Goal: Task Accomplishment & Management: Use online tool/utility

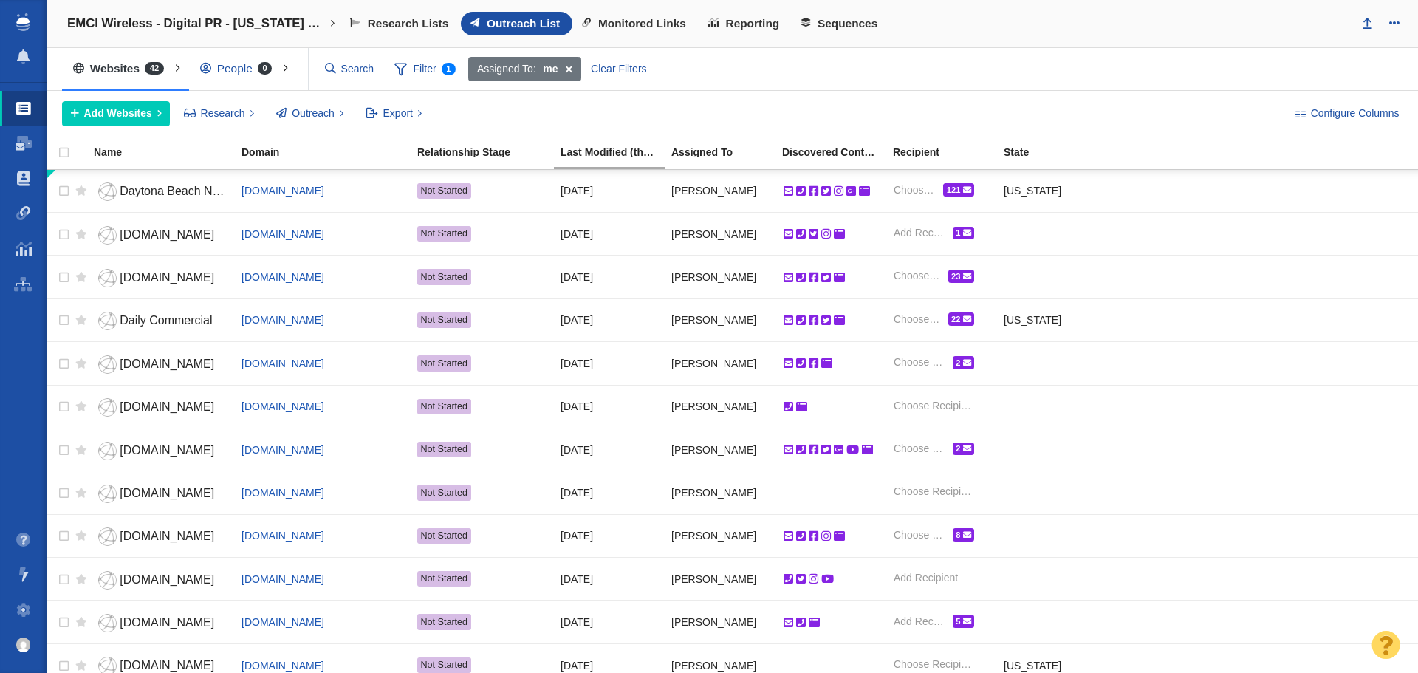
click at [158, 191] on span "Daytona Beach News-Journal" at bounding box center [198, 191] width 157 height 13
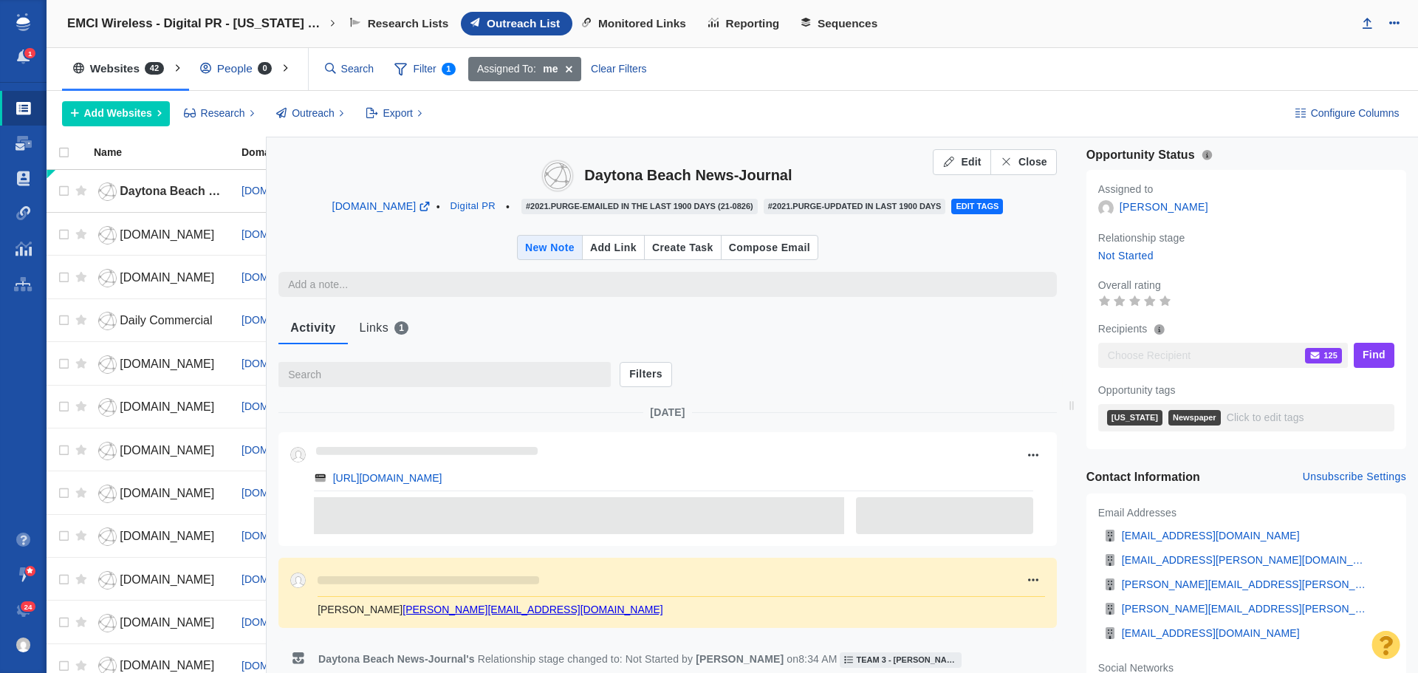
type textarea "x"
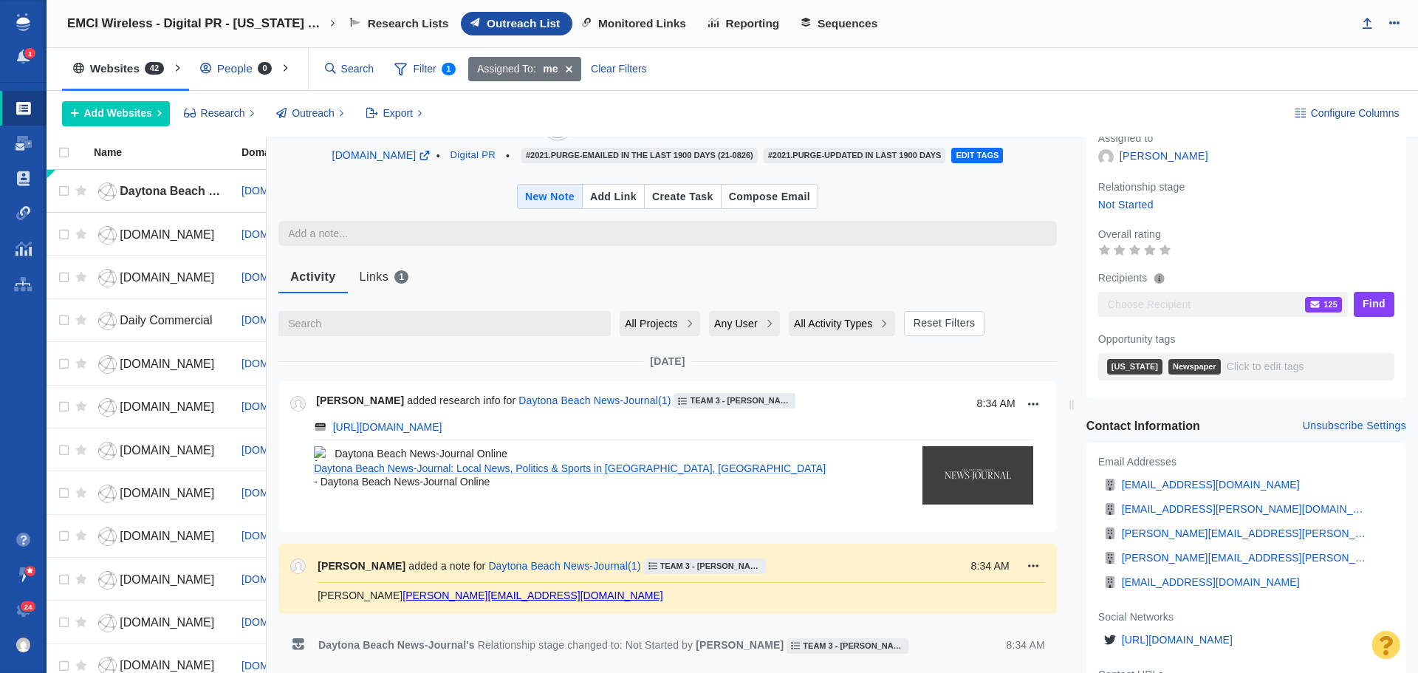
scroll to position [148, 0]
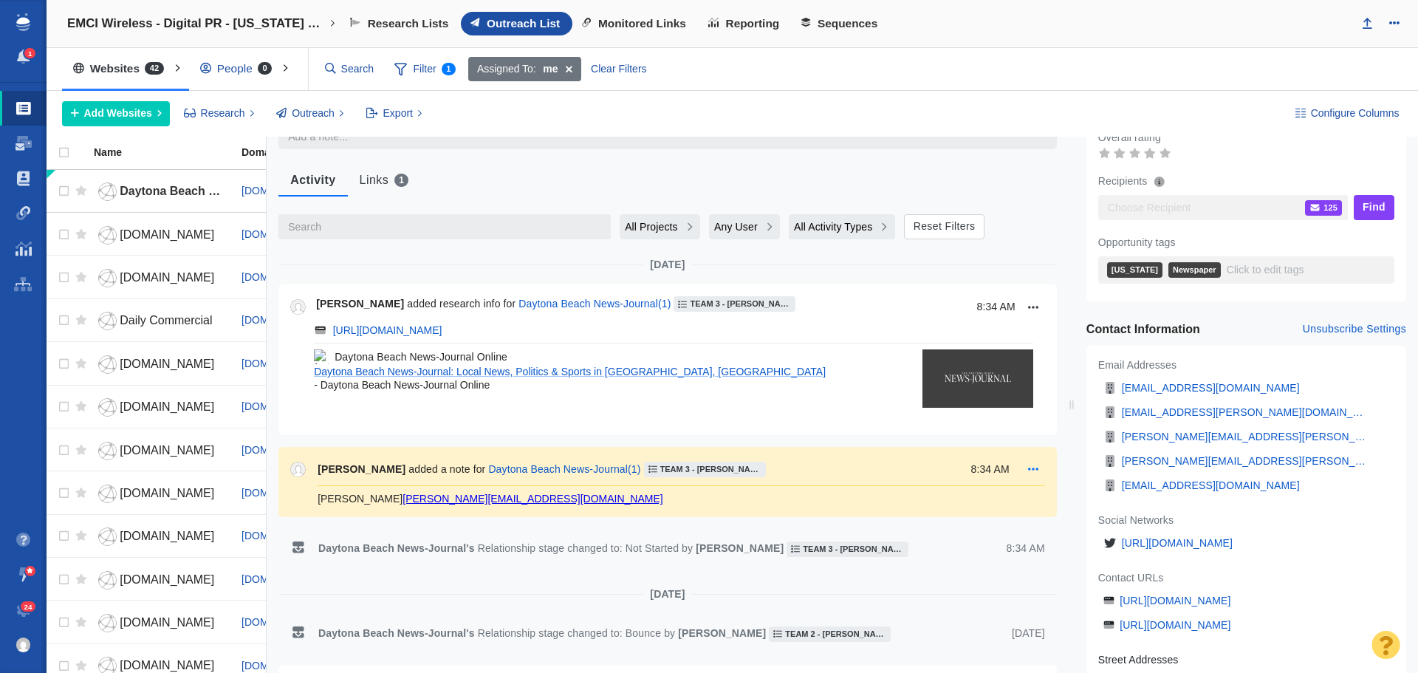
click at [1026, 470] on icon "Open more options menu" at bounding box center [1033, 469] width 15 height 12
click at [1029, 497] on li "Edit" at bounding box center [1072, 499] width 109 height 24
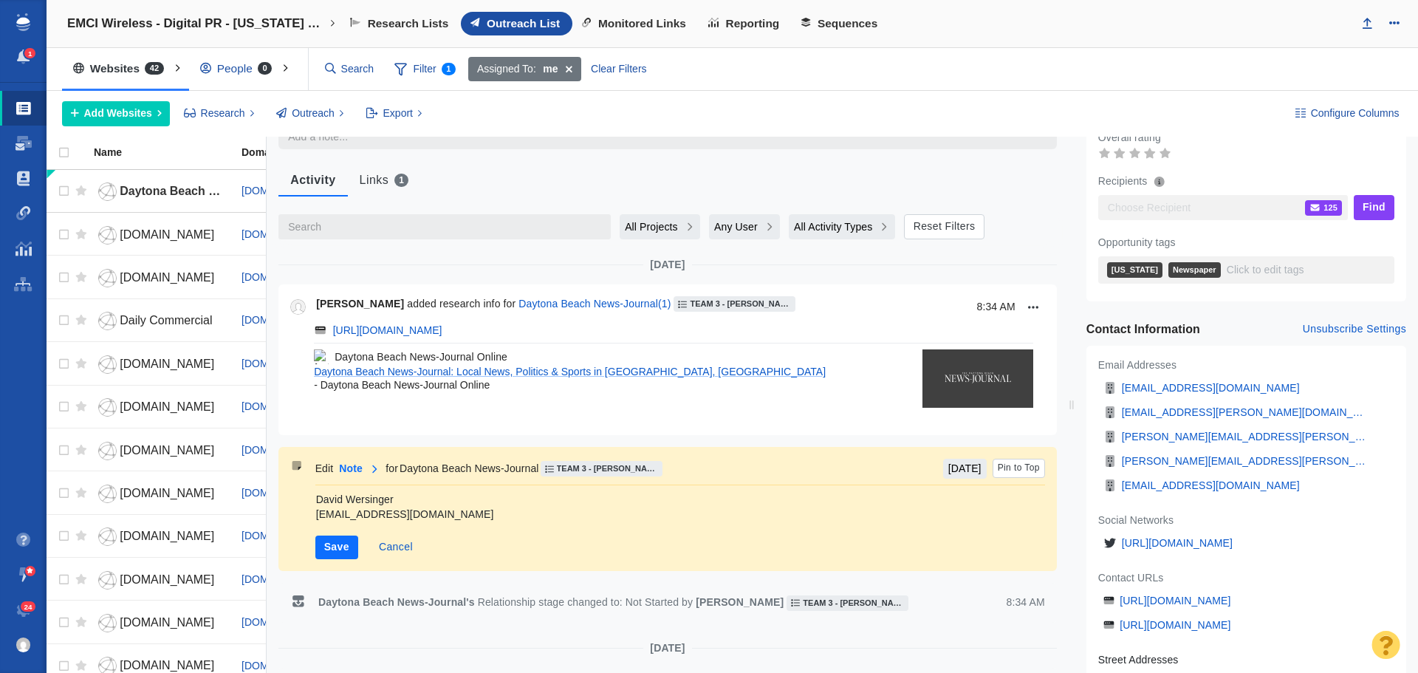
type textarea "x"
type textarea "David Wersinger DWersinger@gannett.com"
type textarea "x"
type textarea "David Wersinger DWersinger@gannett.com"
click at [323, 545] on button "Save" at bounding box center [336, 547] width 43 height 24
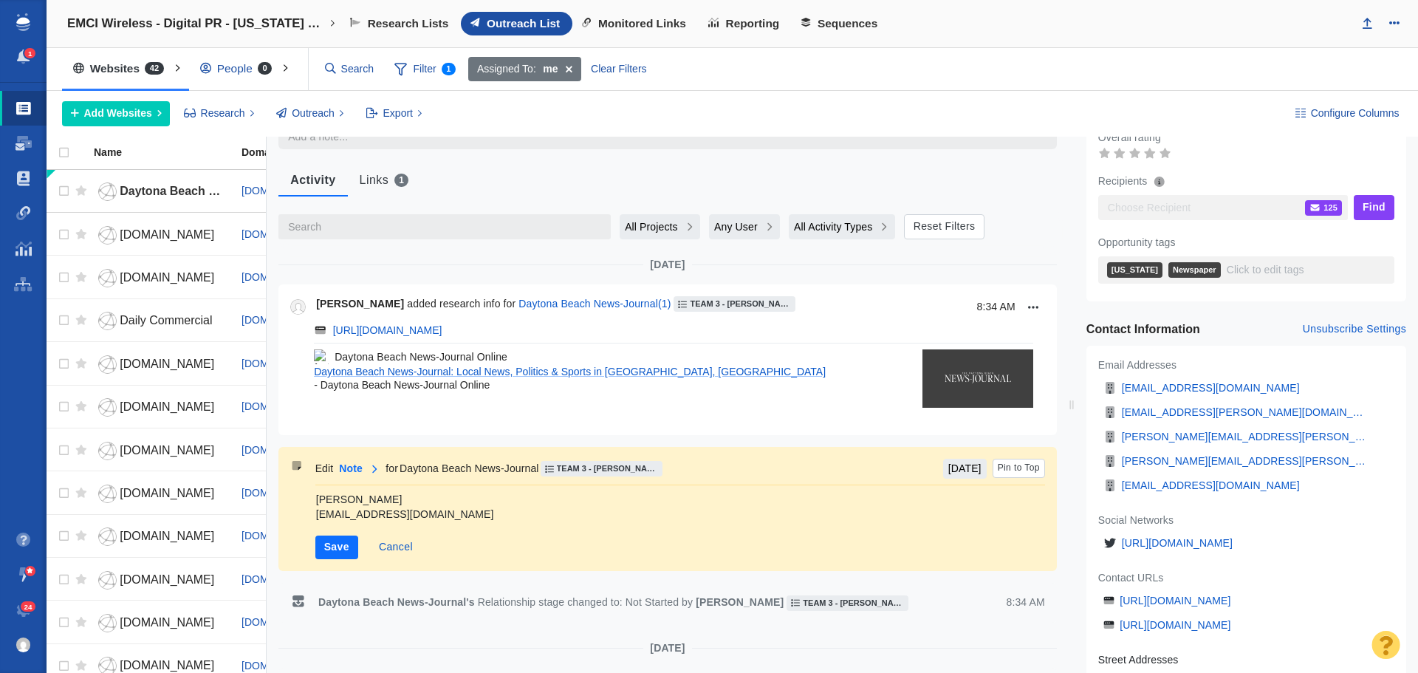
type textarea "x"
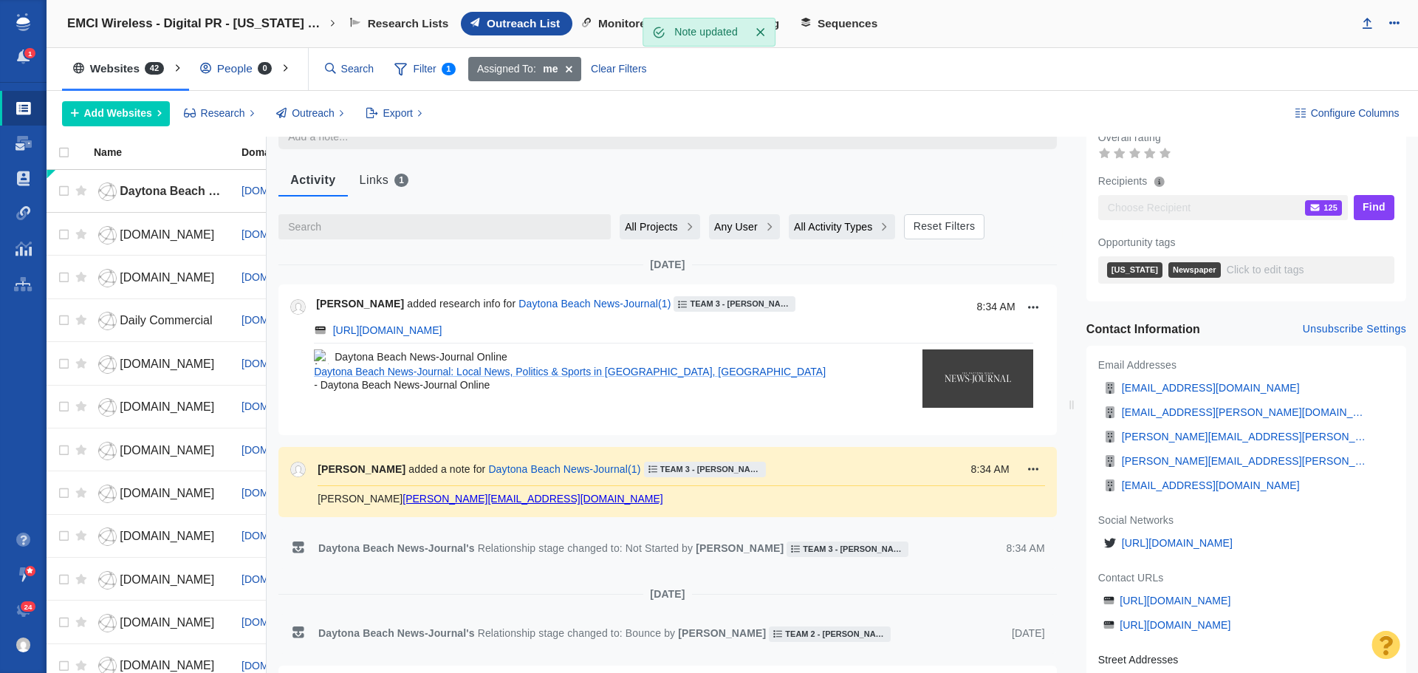
type textarea "x"
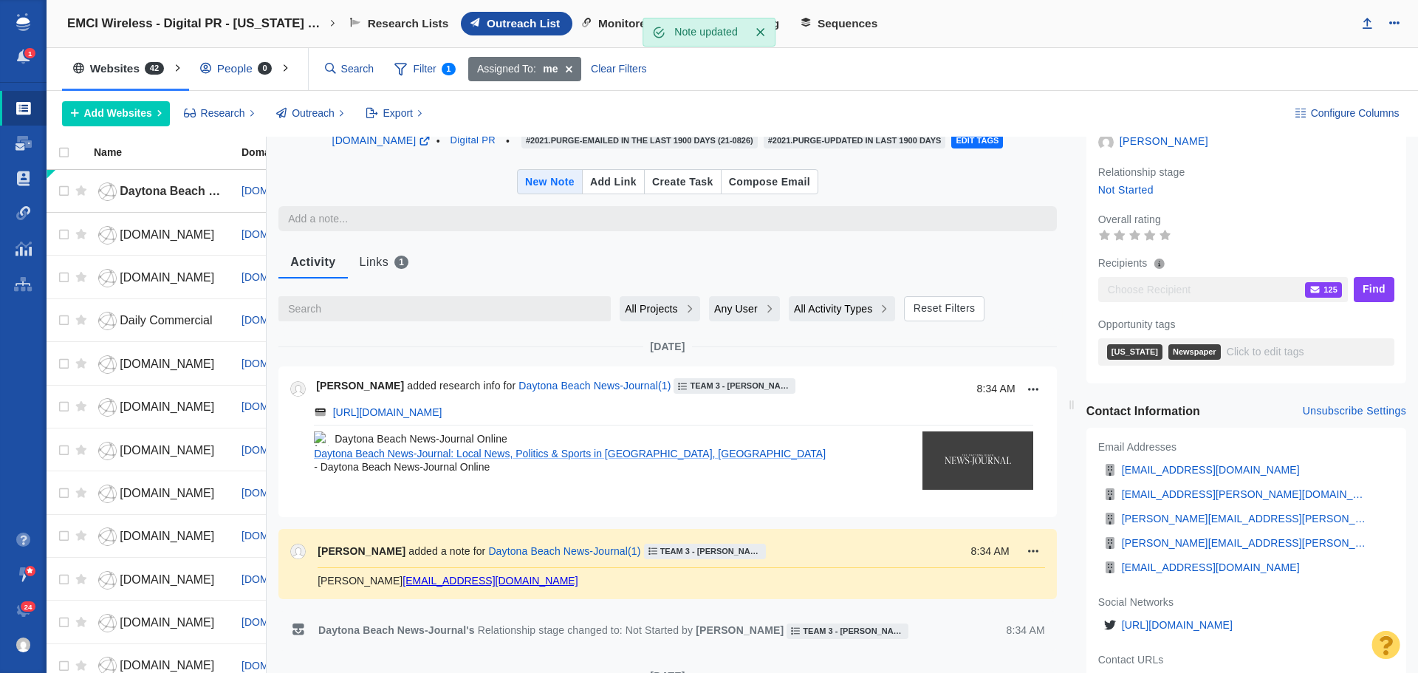
scroll to position [0, 0]
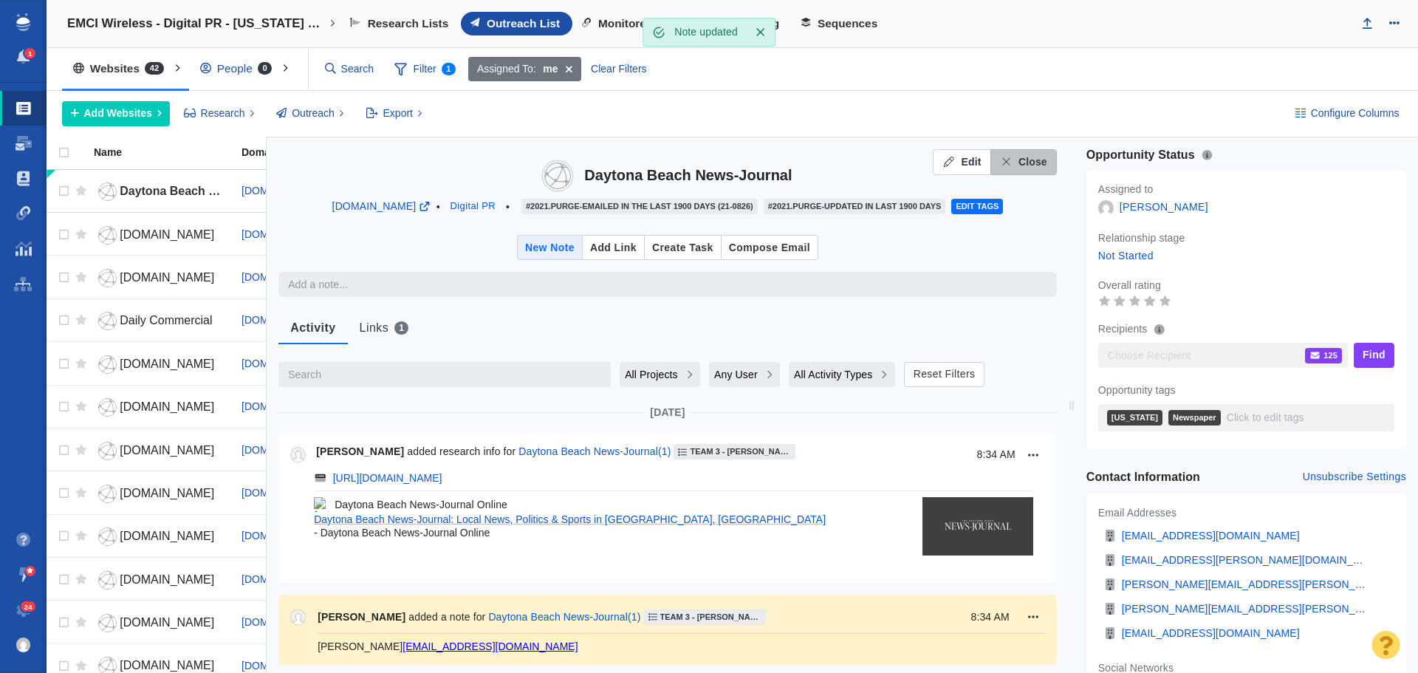
click at [1018, 160] on span "Close" at bounding box center [1032, 162] width 29 height 16
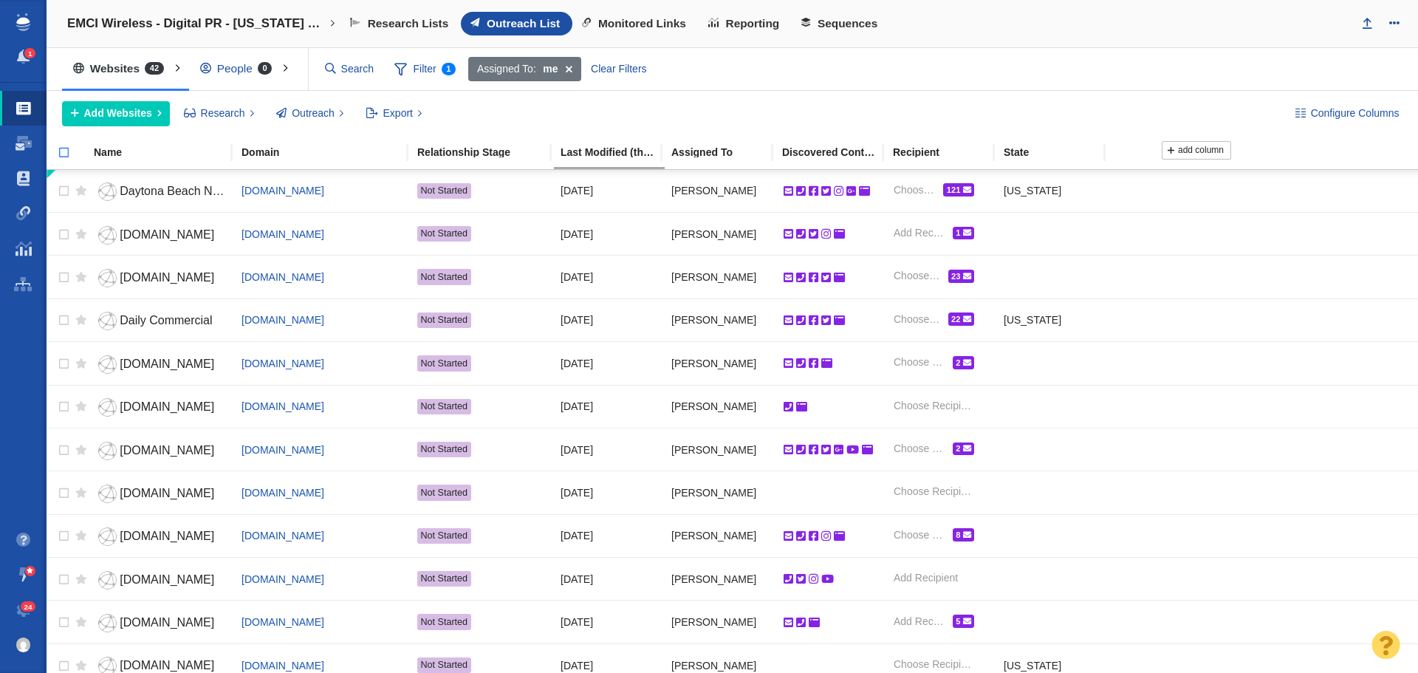
click at [66, 148] on input "checkbox" at bounding box center [58, 160] width 22 height 32
checkbox input "true"
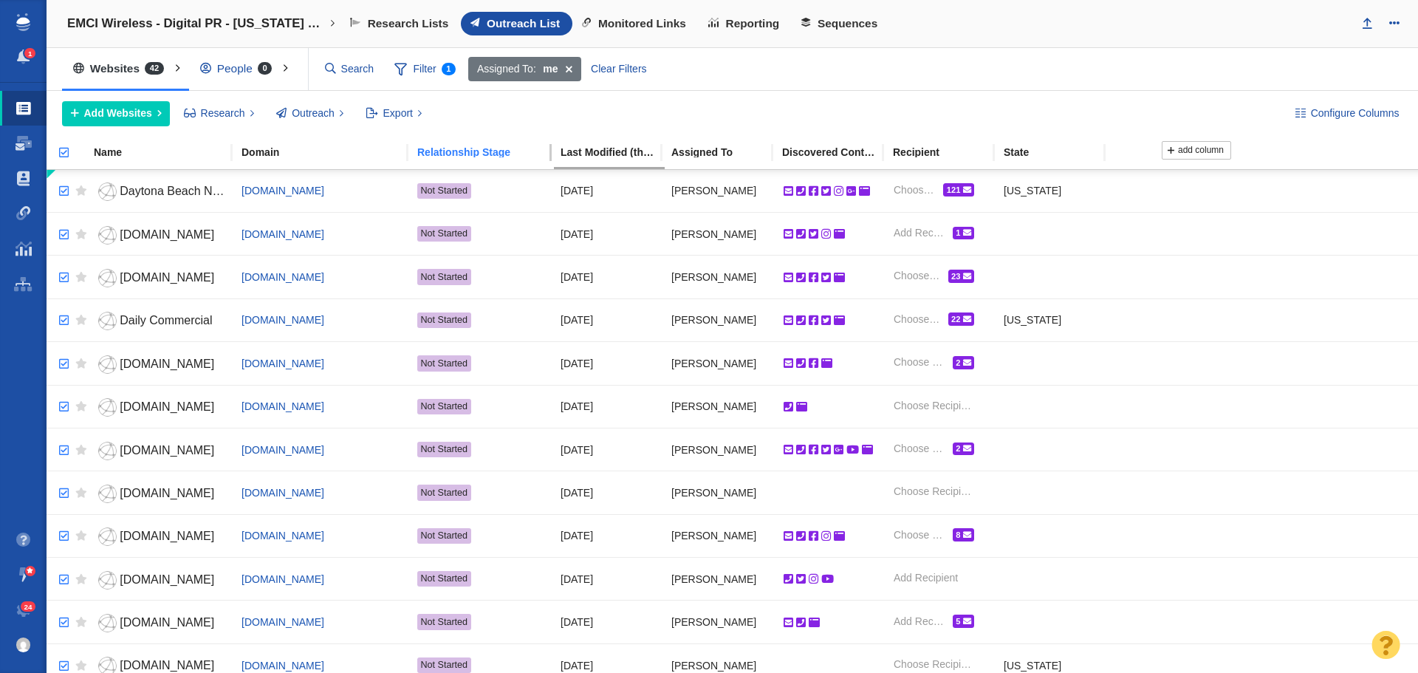
checkbox input "true"
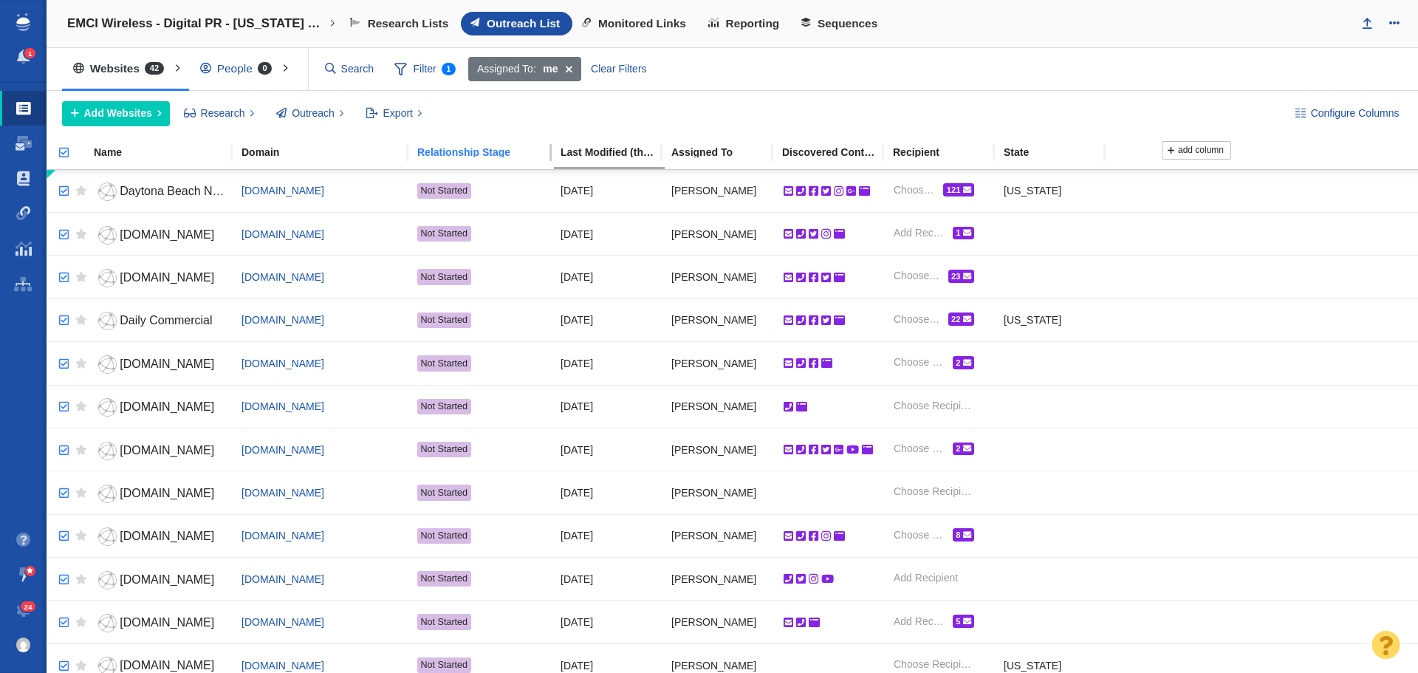
checkbox input "true"
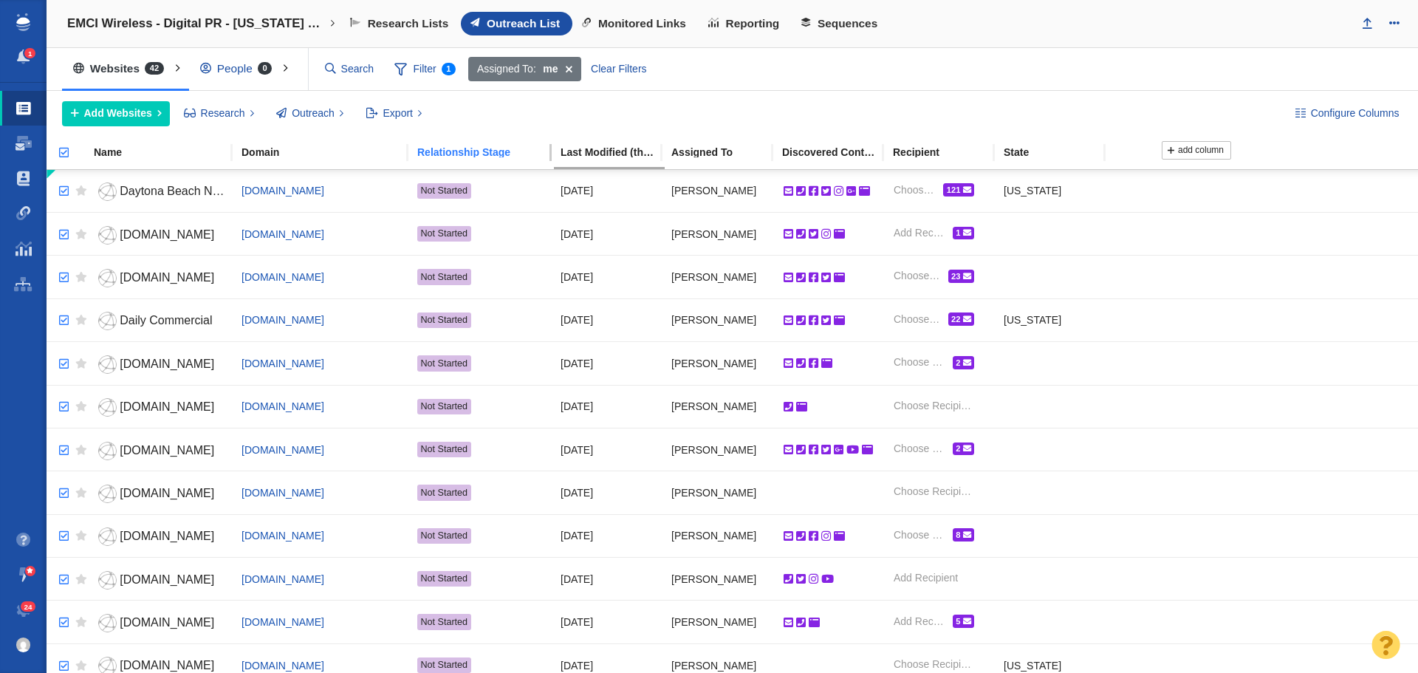
checkbox input "true"
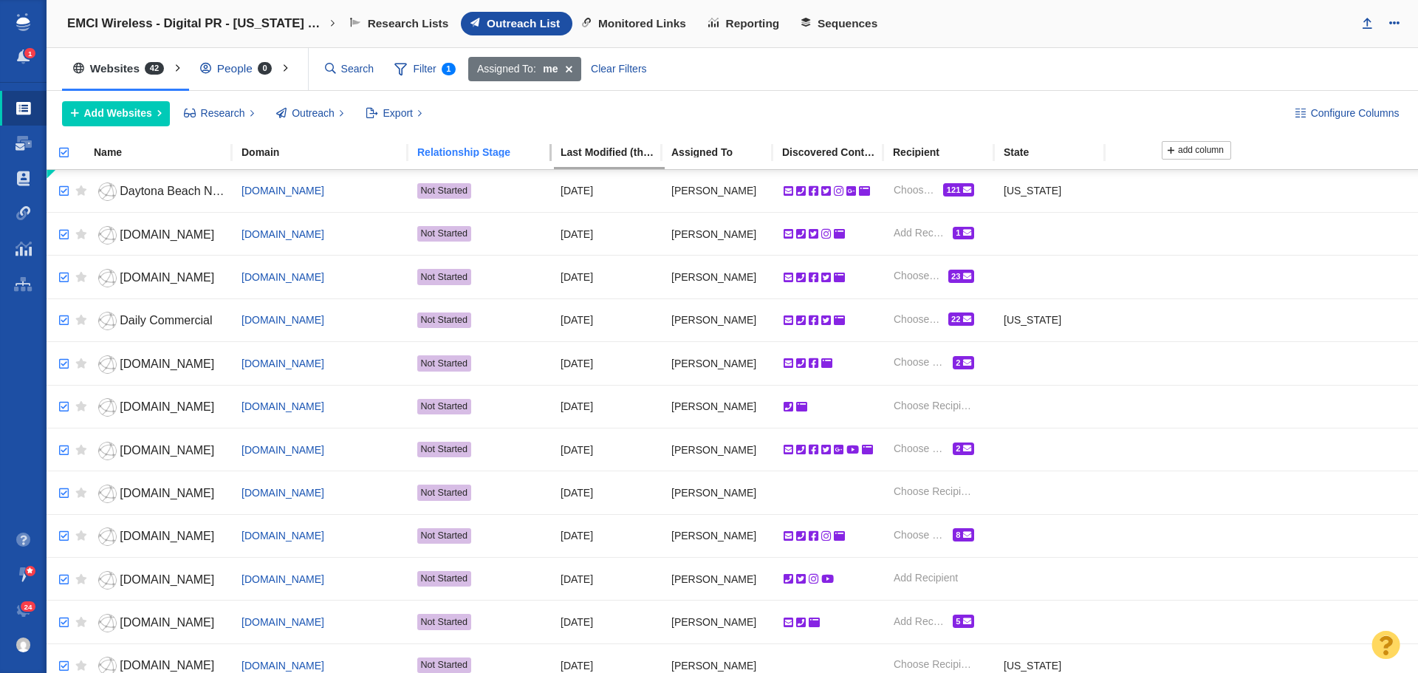
checkbox input "true"
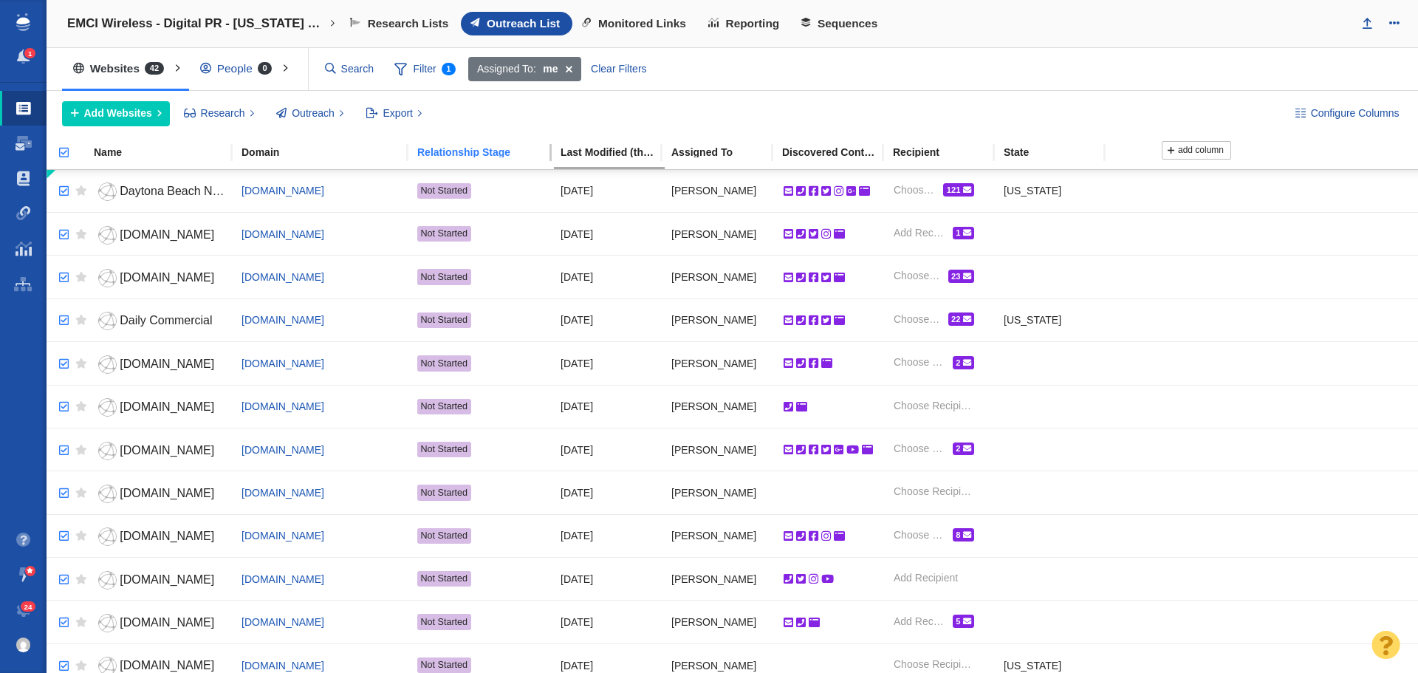
checkbox input "true"
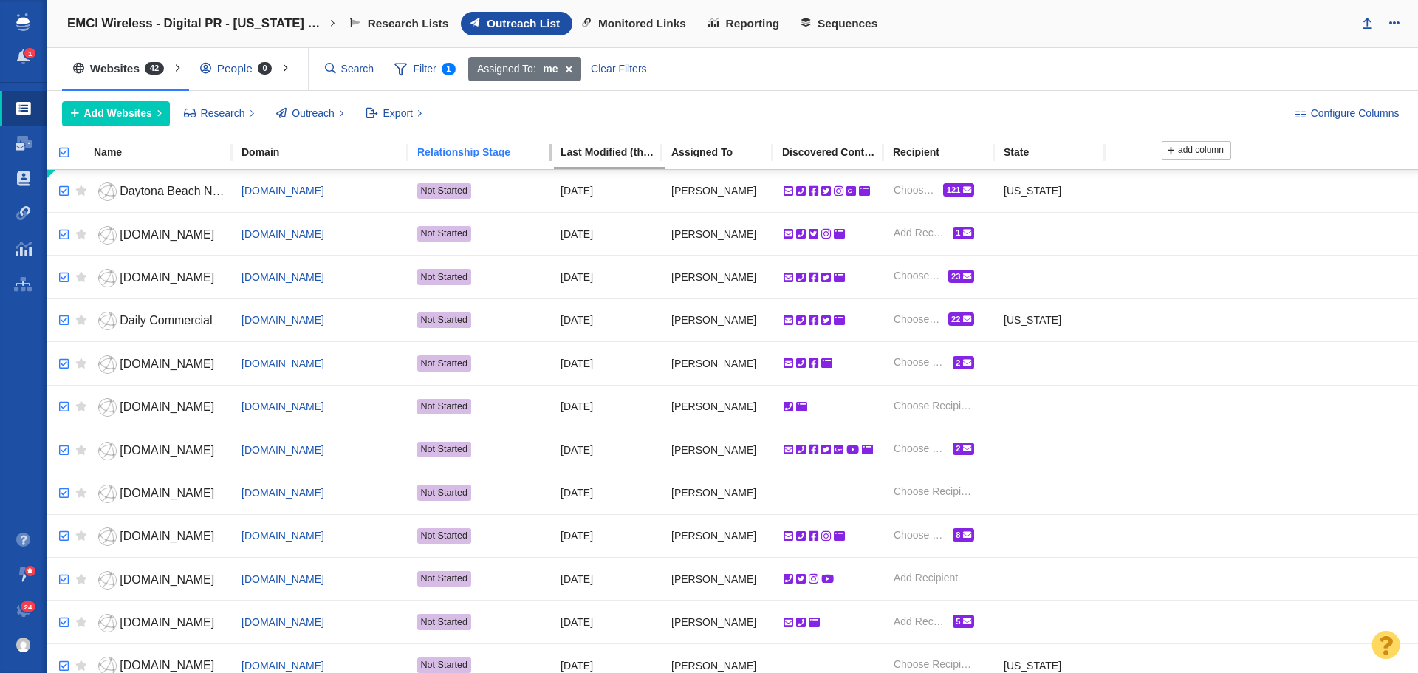
checkbox input "true"
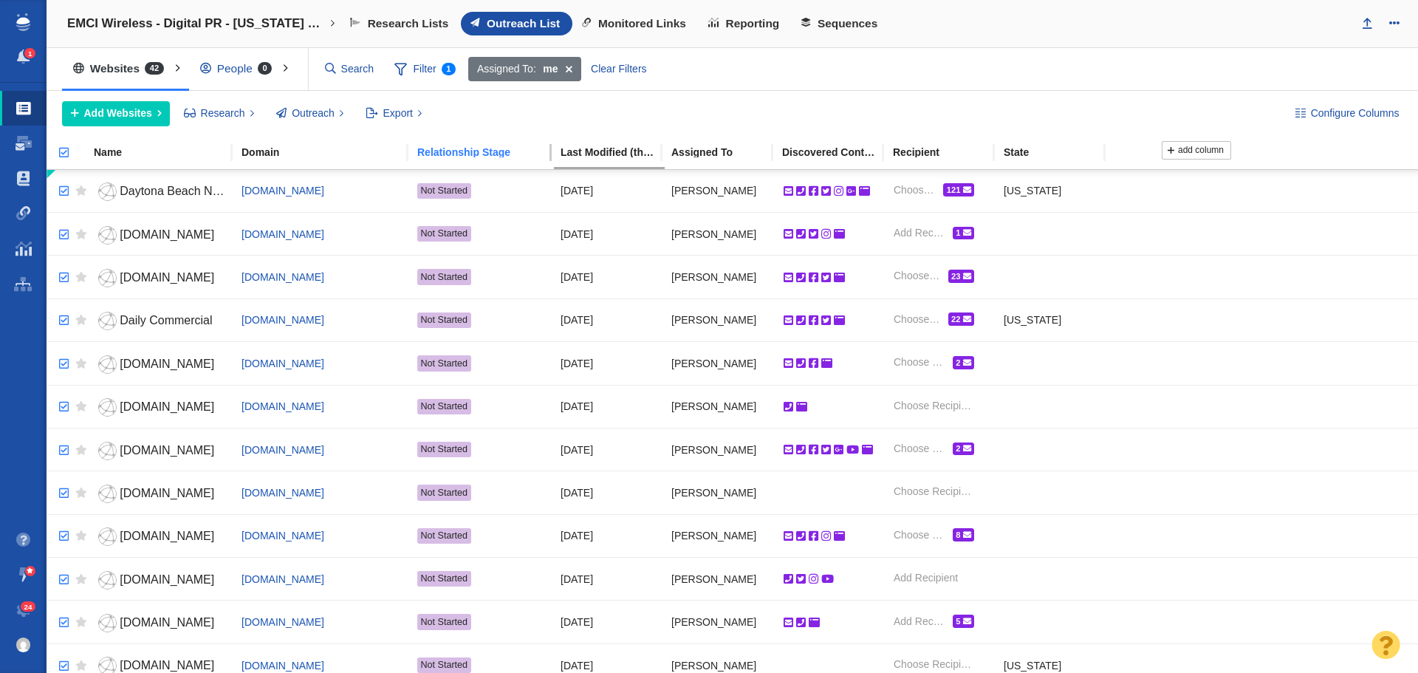
checkbox input "true"
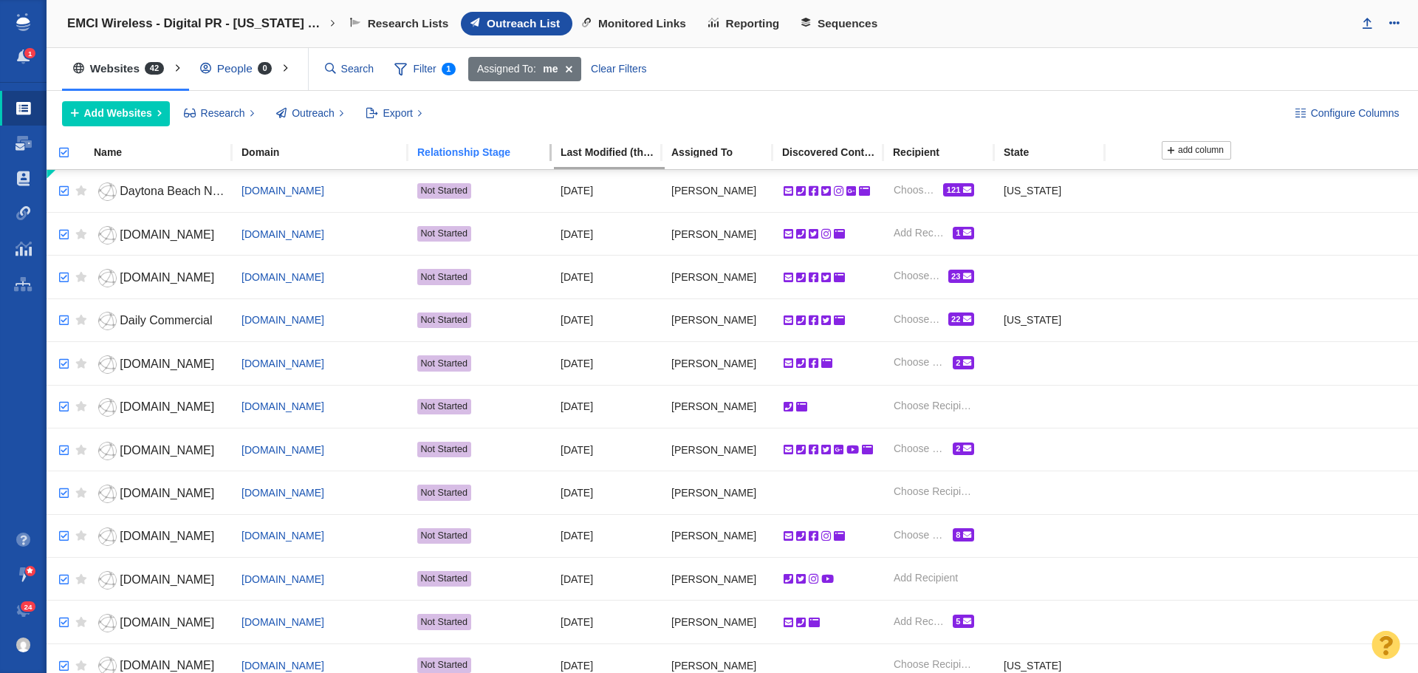
checkbox input "true"
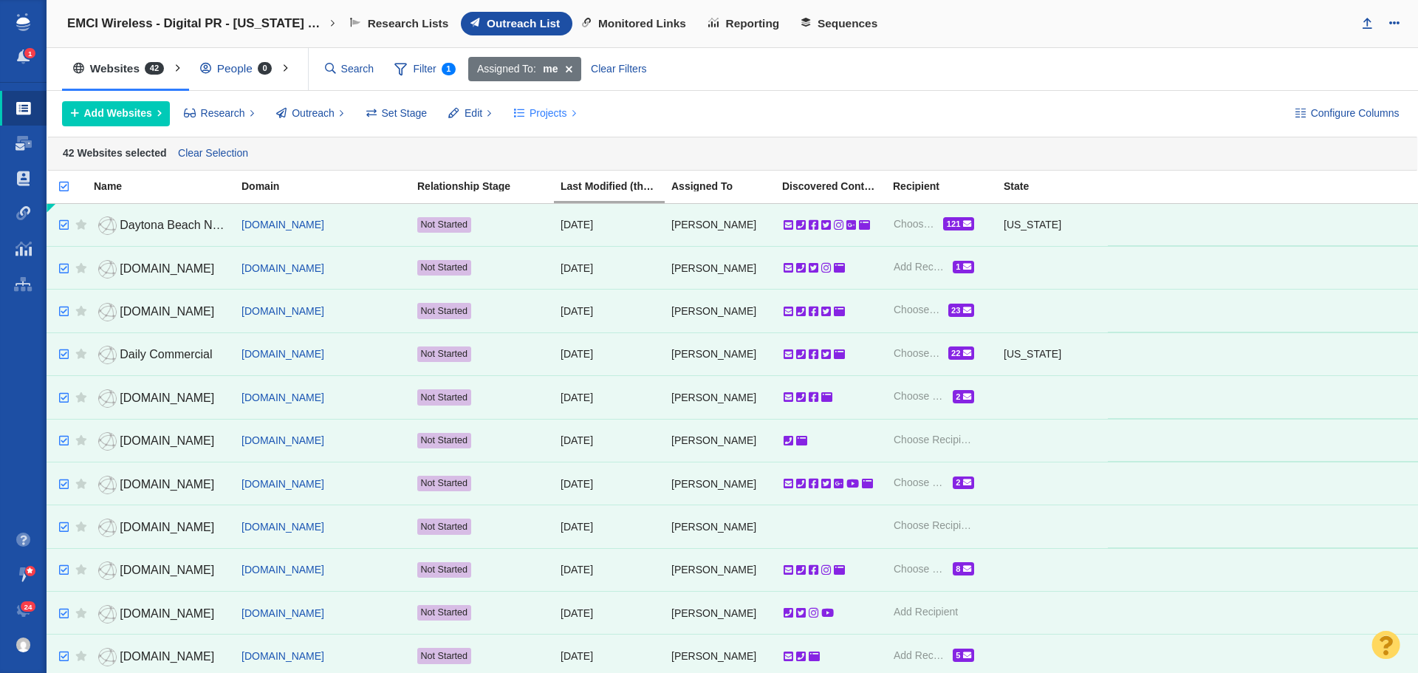
click at [552, 112] on span "Projects" at bounding box center [549, 114] width 38 height 16
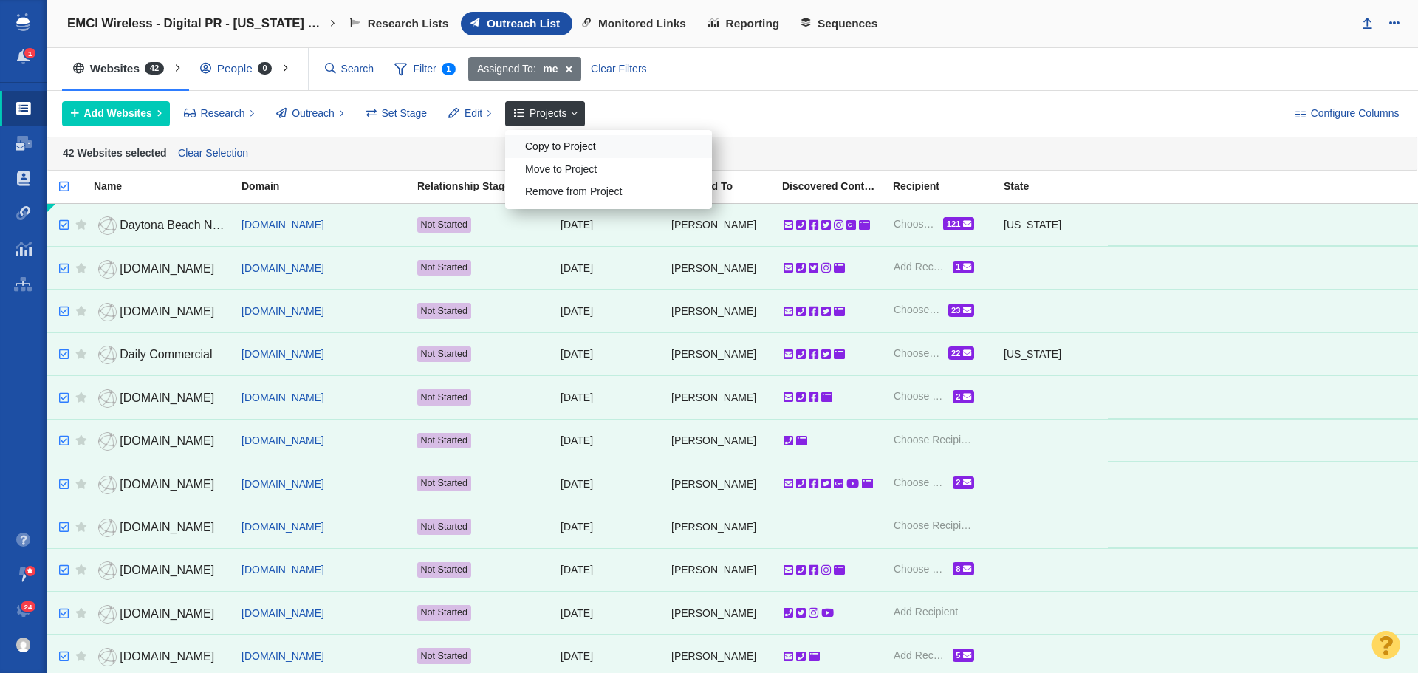
click at [554, 140] on div "Copy to Project" at bounding box center [608, 146] width 207 height 23
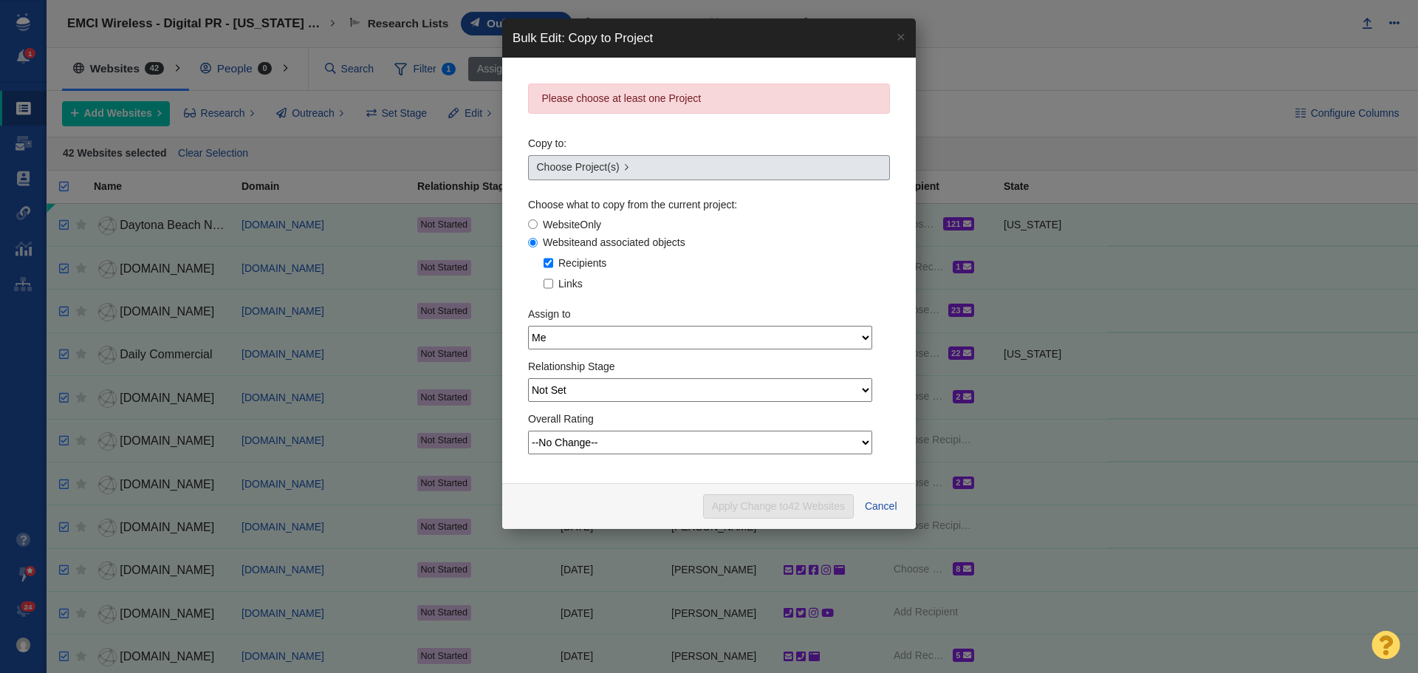
click at [646, 162] on link "Choose Project(s)" at bounding box center [709, 167] width 362 height 25
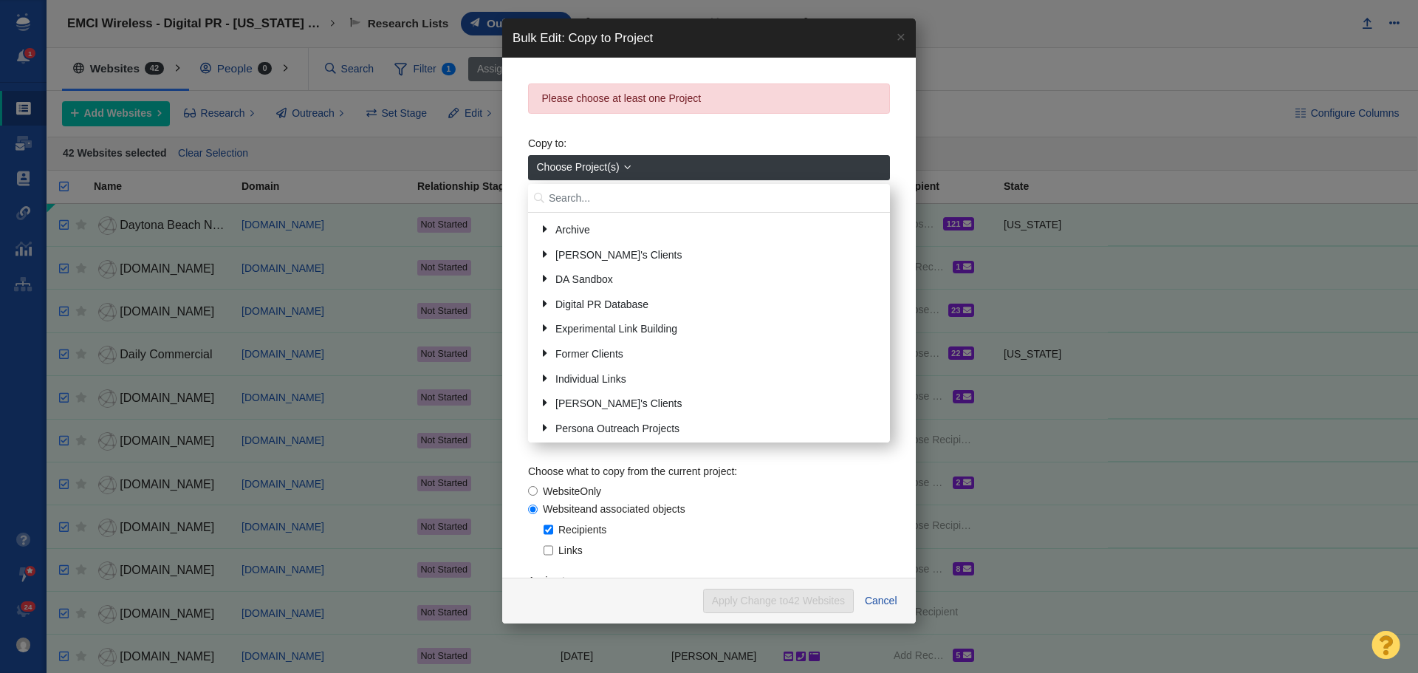
click at [614, 193] on input "text" at bounding box center [709, 198] width 362 height 29
click at [1003, 87] on div "Bulk Edit: Copy to Project × Please choose at least one Project Copy to: Choose…" at bounding box center [709, 336] width 1418 height 673
click at [632, 193] on input "text" at bounding box center [709, 198] width 362 height 29
click at [902, 35] on link "×" at bounding box center [901, 36] width 30 height 36
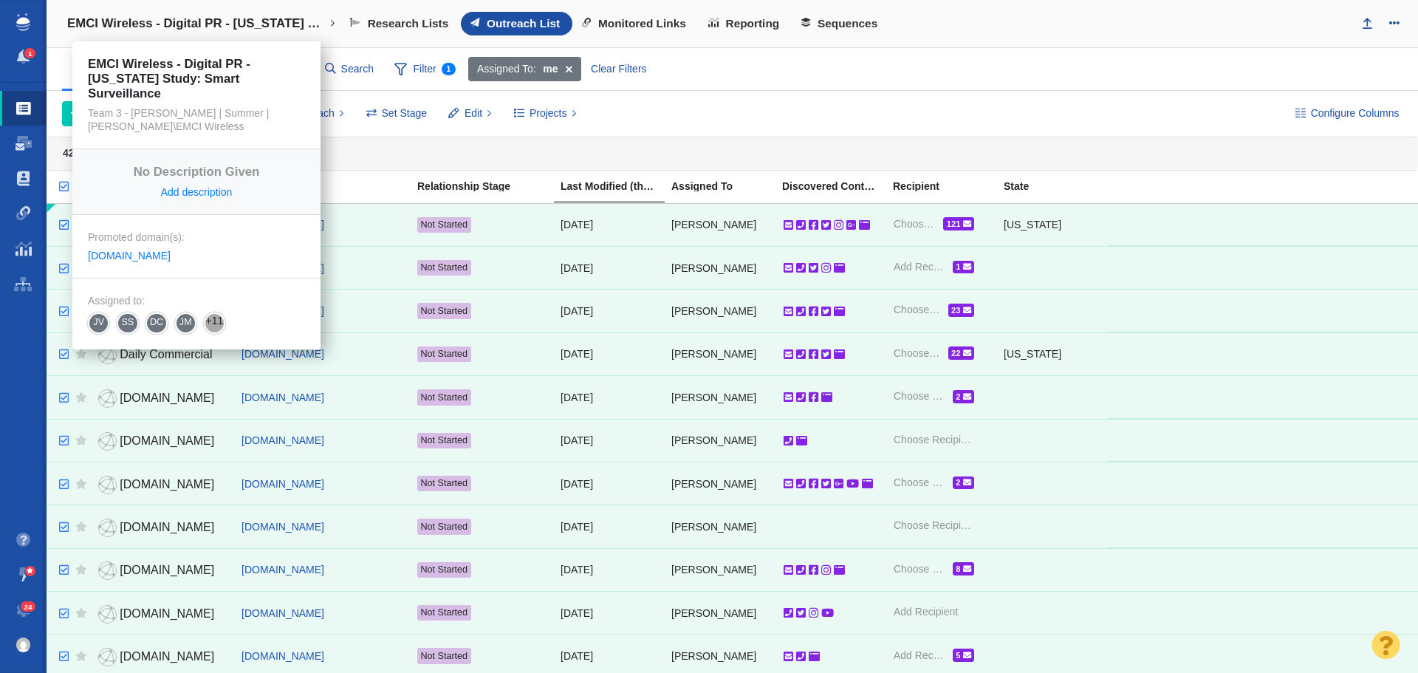
click at [323, 22] on h4 "EMCI Wireless - Digital PR - [US_STATE] Study: Smart Surveillance" at bounding box center [196, 23] width 258 height 15
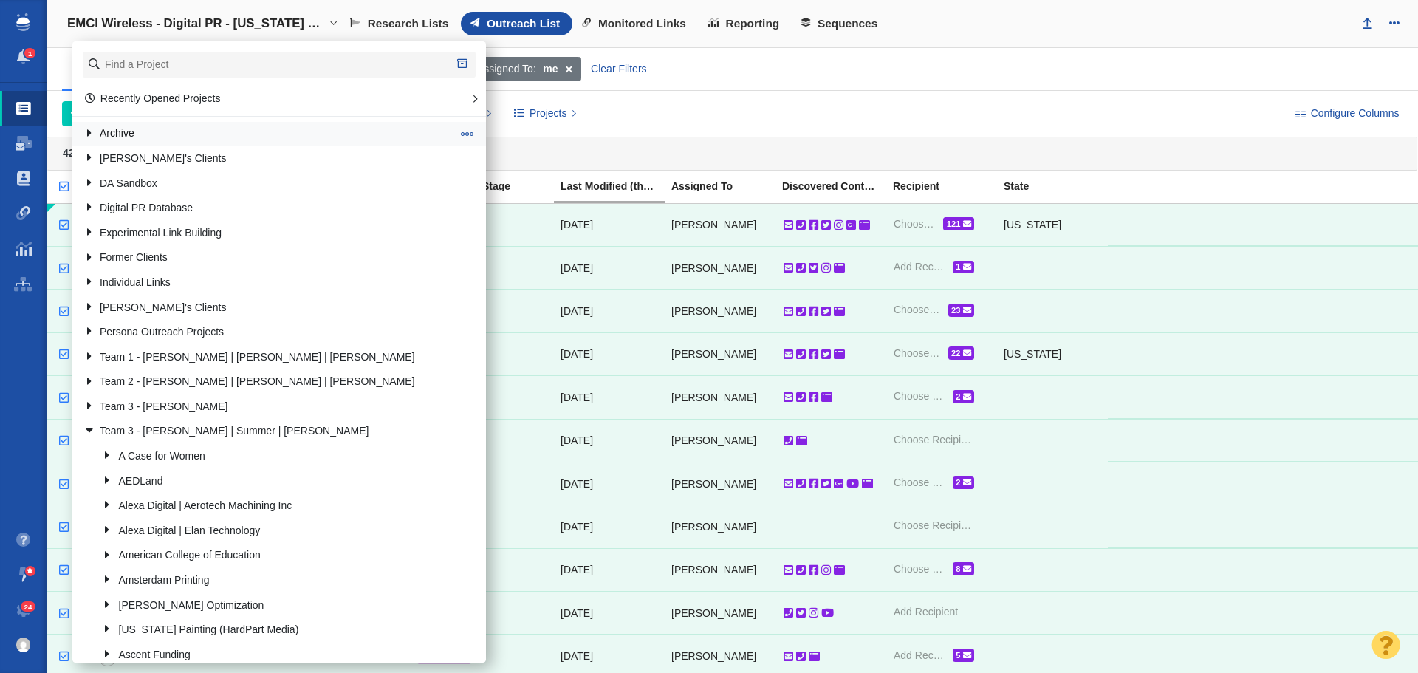
scroll to position [222, 0]
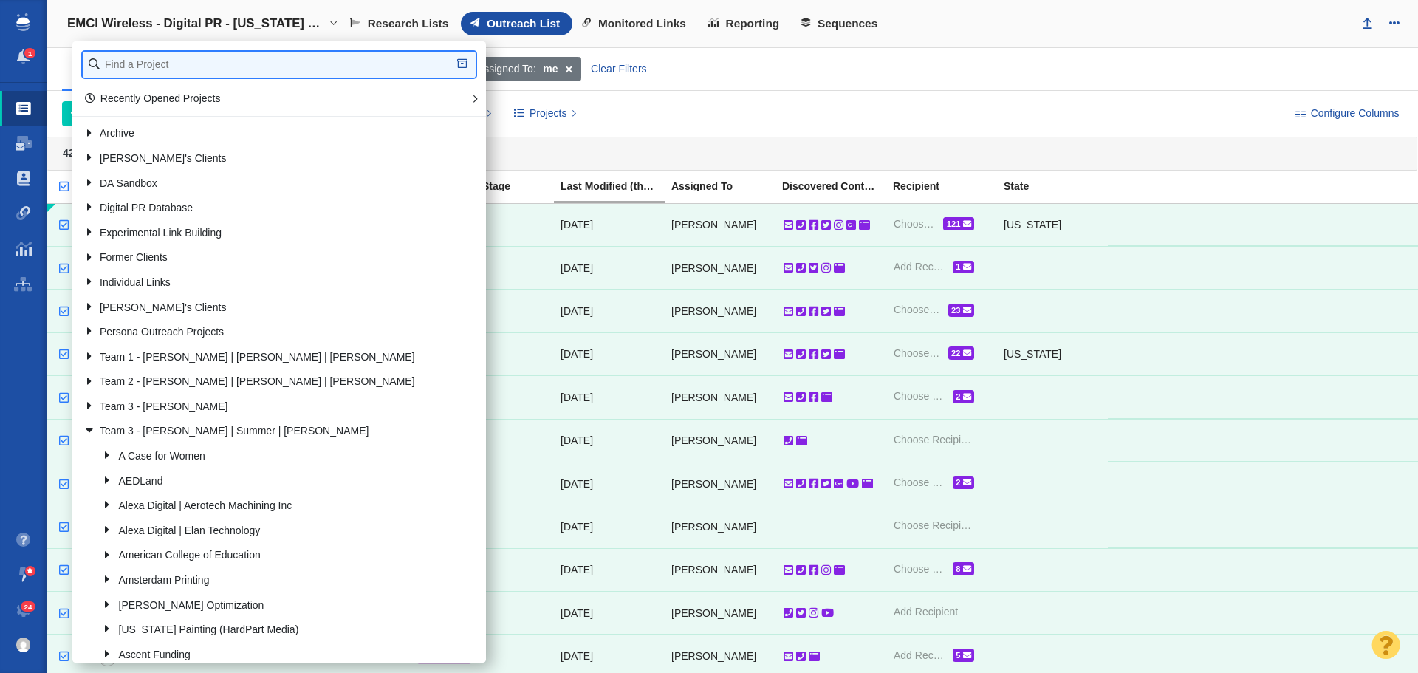
click at [274, 66] on input "text" at bounding box center [279, 65] width 393 height 26
type input "Digital PR"
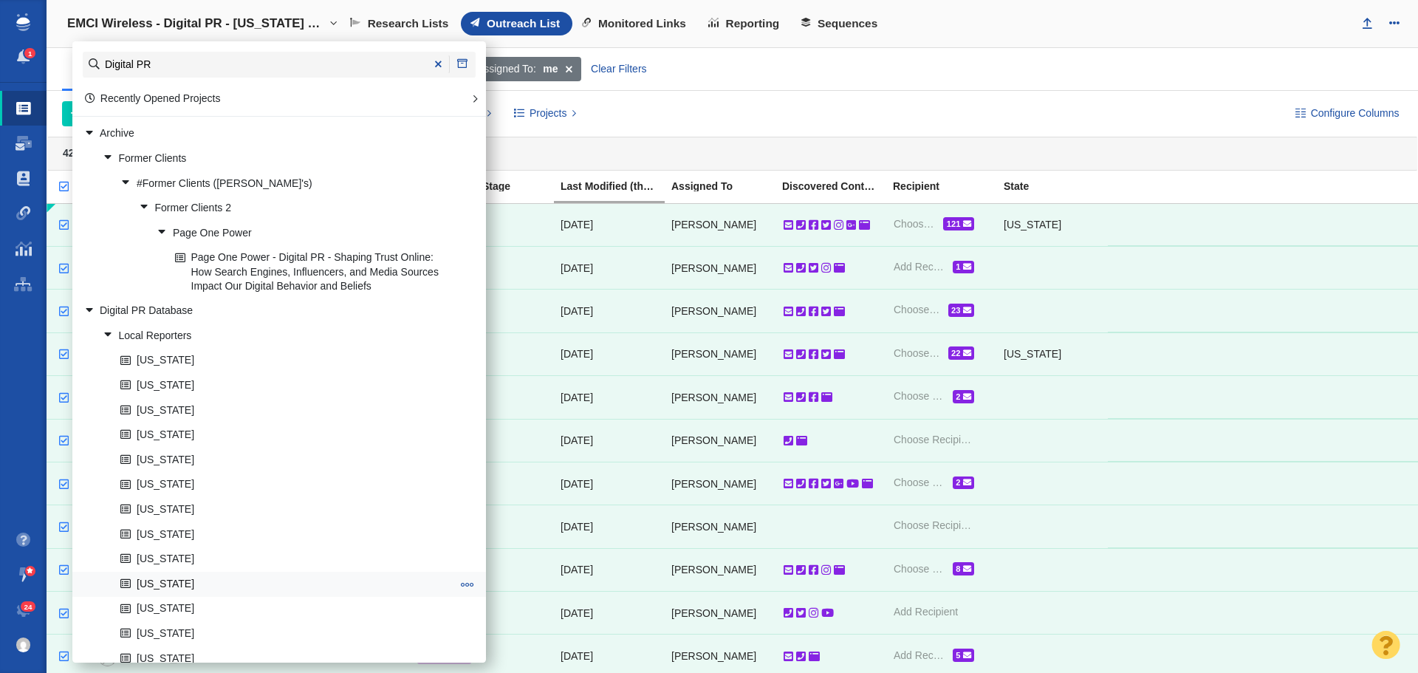
click at [161, 578] on link "[US_STATE]" at bounding box center [286, 583] width 339 height 23
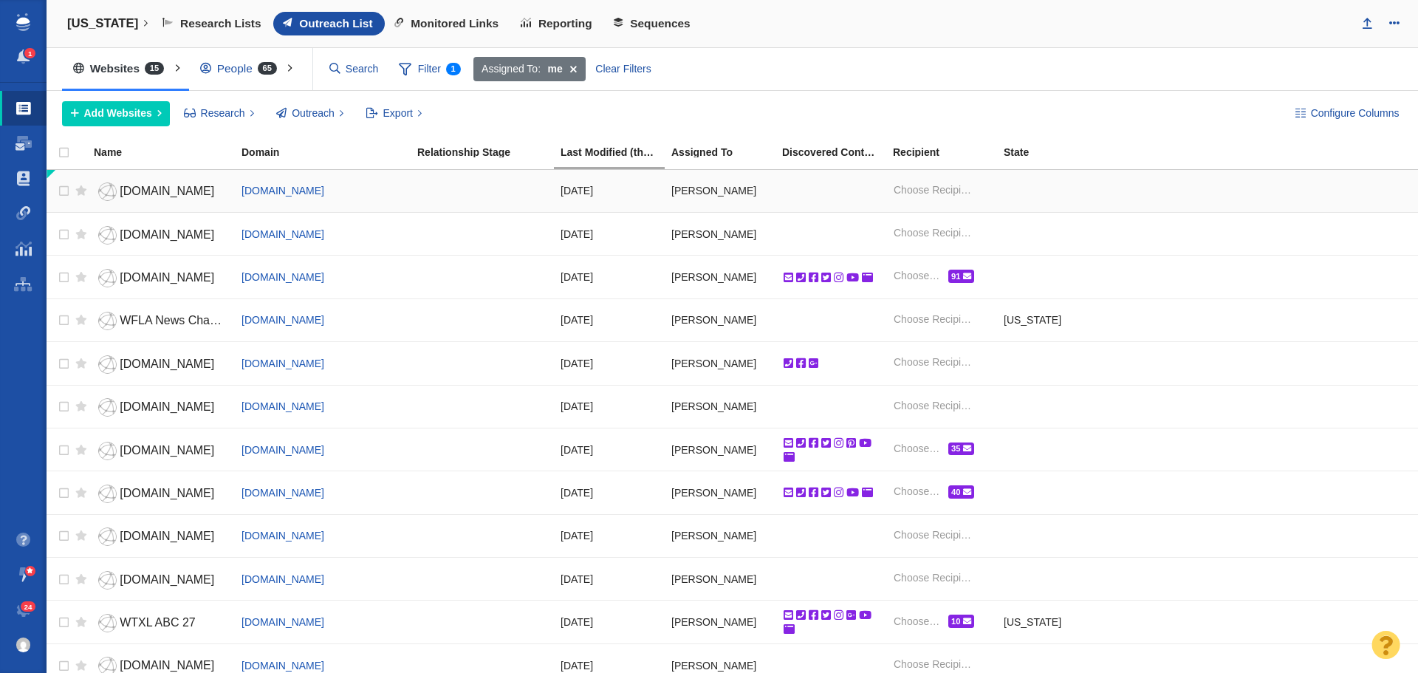
click at [145, 197] on span "[DOMAIN_NAME]" at bounding box center [167, 191] width 95 height 13
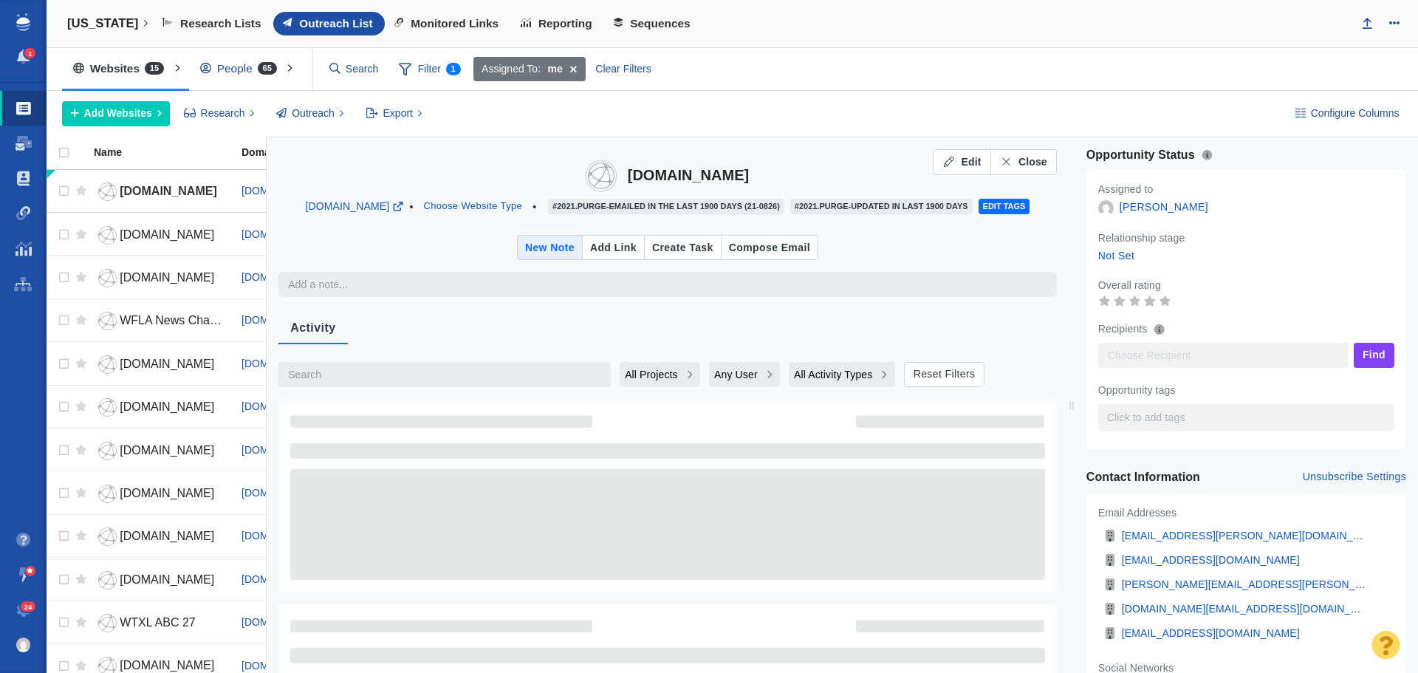
type textarea "x"
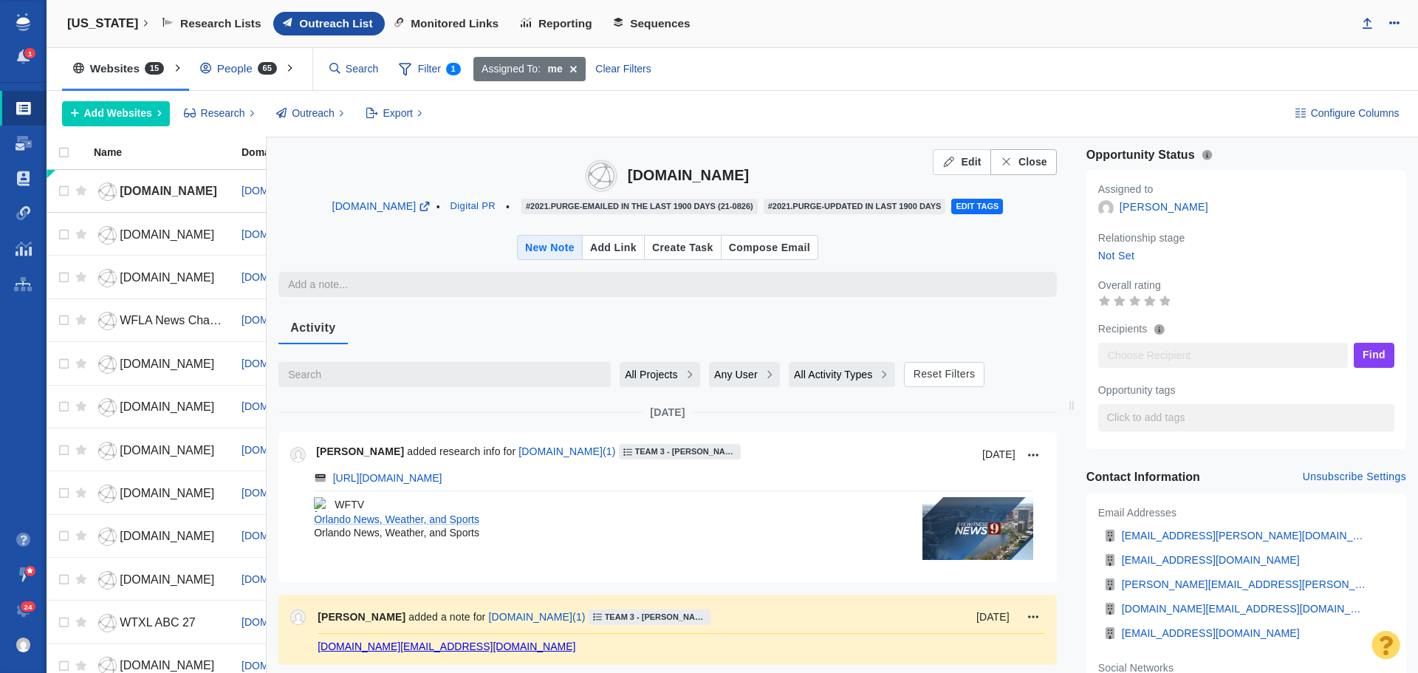
click at [1019, 162] on span "Close" at bounding box center [1032, 162] width 29 height 16
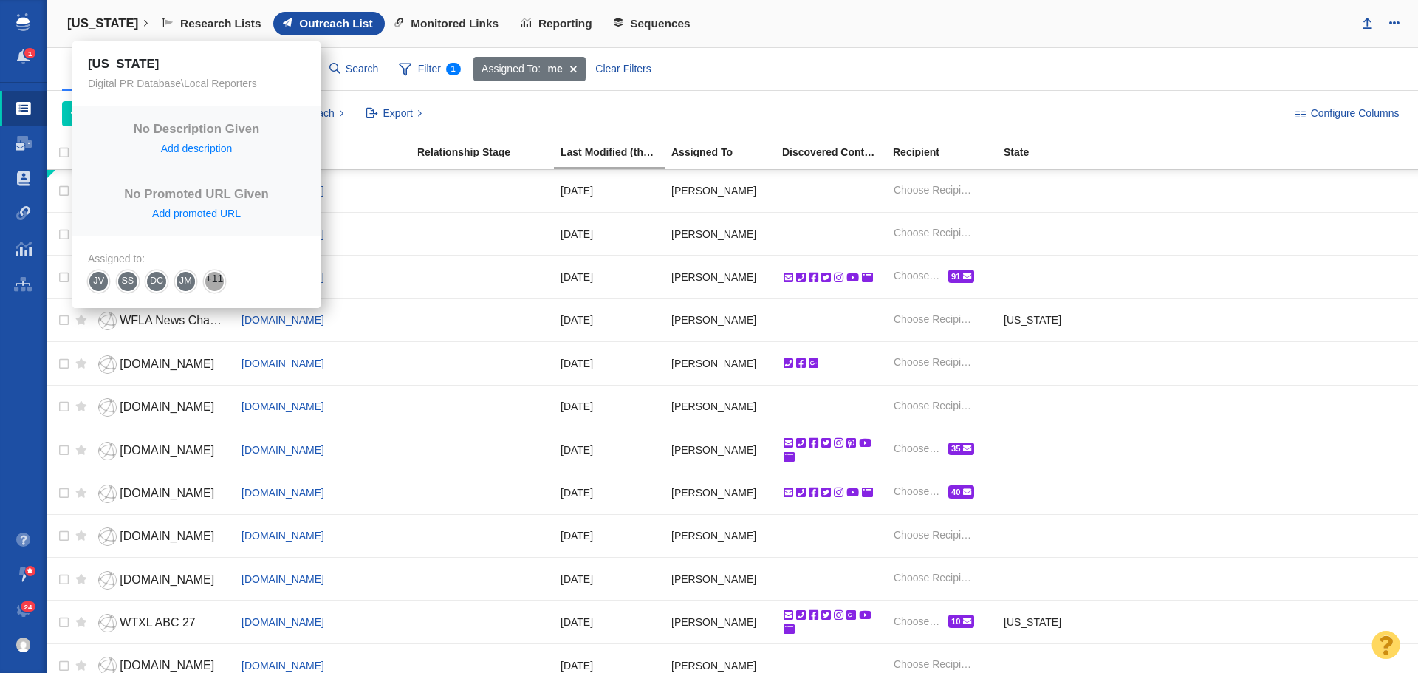
click at [117, 21] on link "[US_STATE]" at bounding box center [107, 23] width 101 height 35
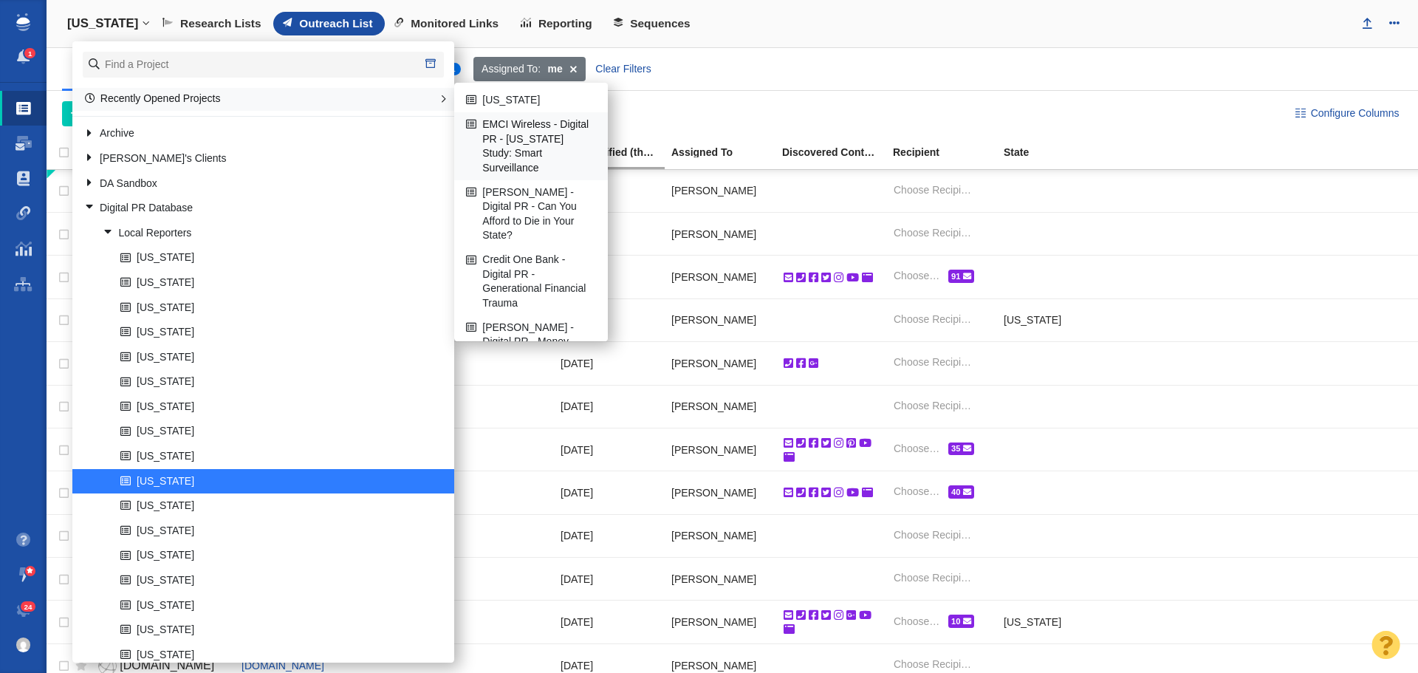
click at [463, 151] on link "EMCI Wireless - Digital PR - [US_STATE] Study: Smart Surveillance" at bounding box center [531, 146] width 137 height 66
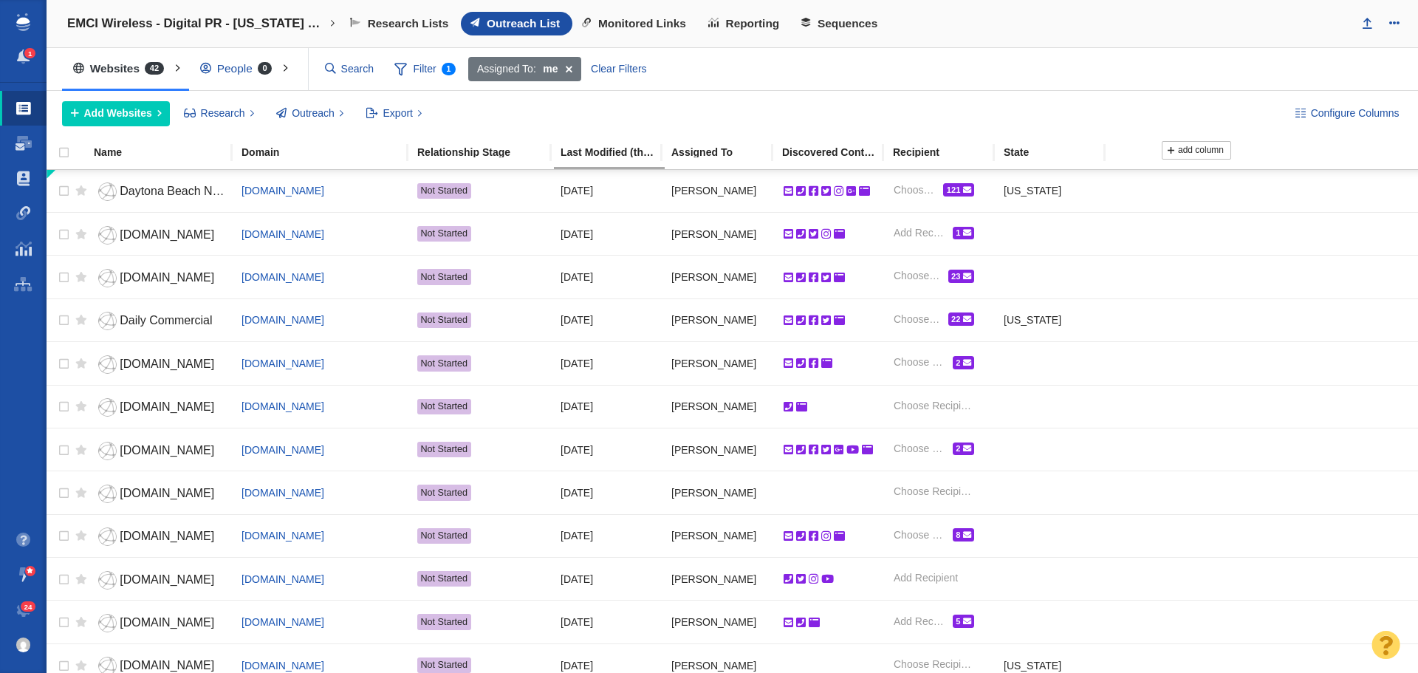
drag, startPoint x: 68, startPoint y: 152, endPoint x: 79, endPoint y: 152, distance: 11.1
click at [68, 152] on input "checkbox" at bounding box center [58, 160] width 22 height 32
checkbox input "true"
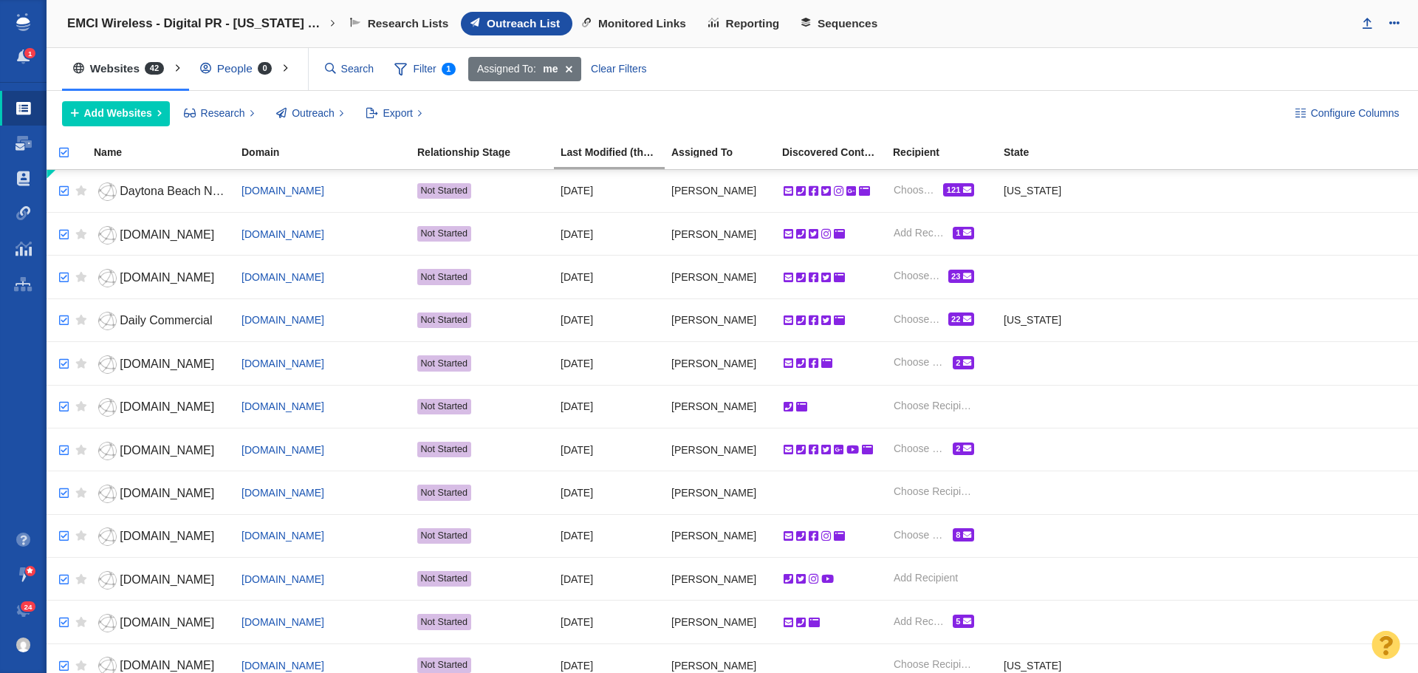
checkbox input "true"
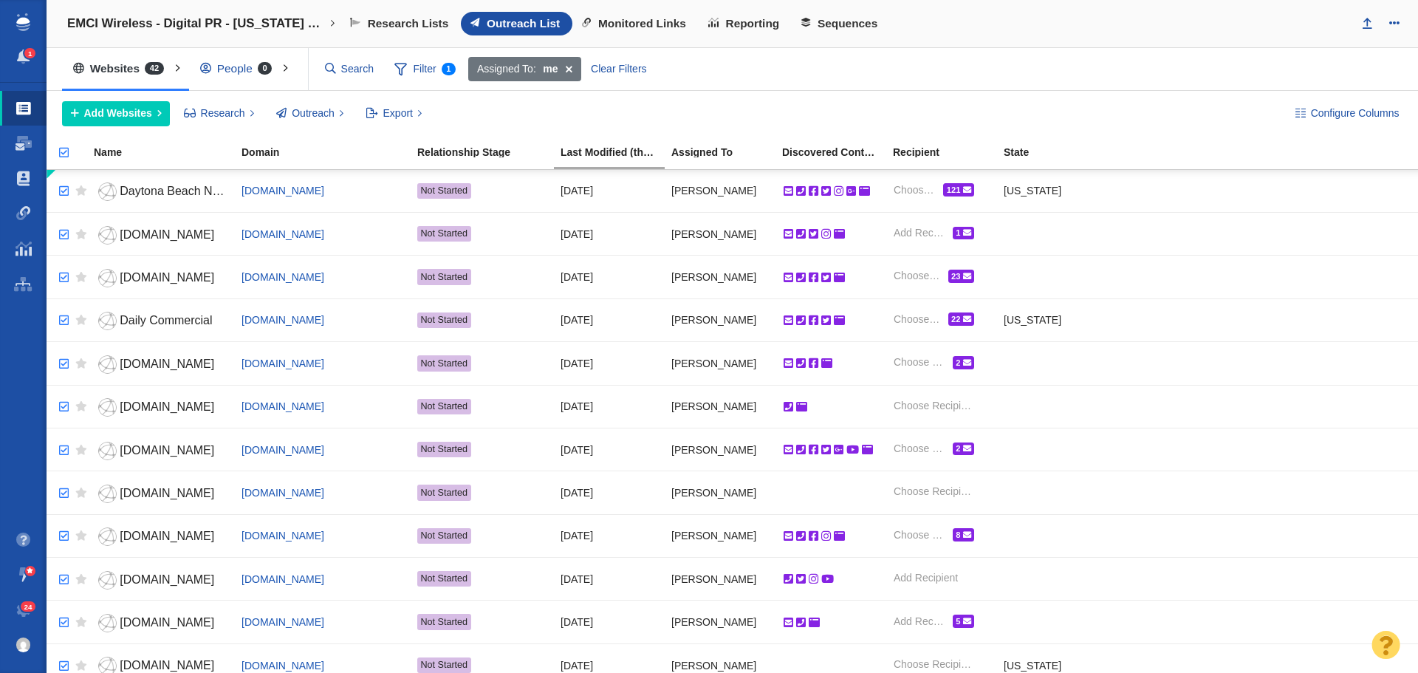
checkbox input "true"
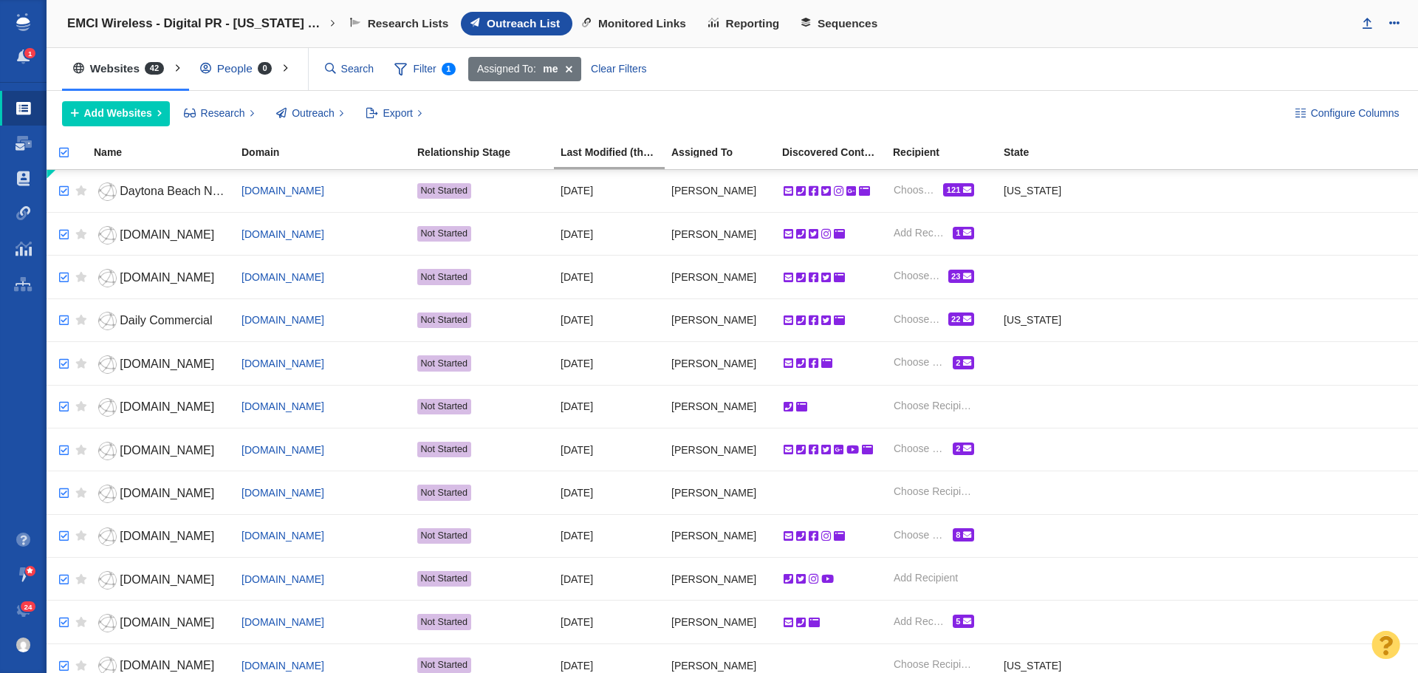
checkbox input "true"
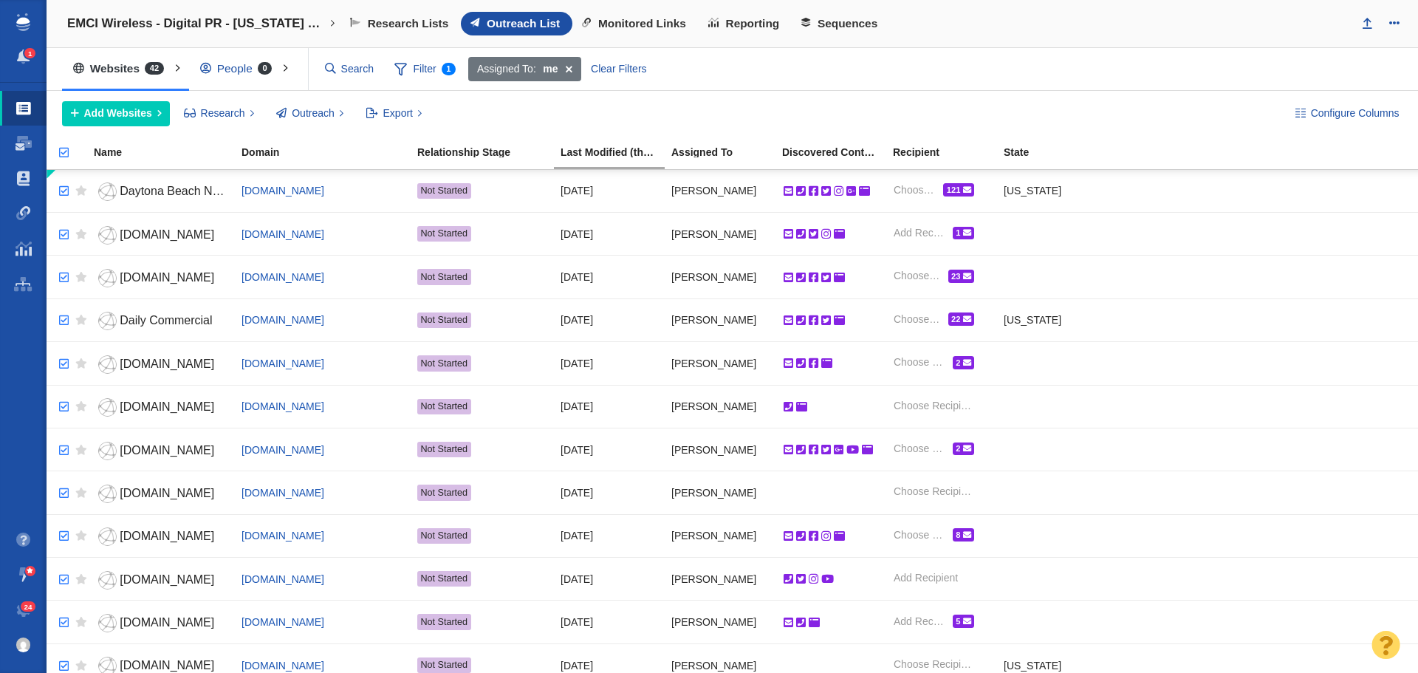
checkbox input "true"
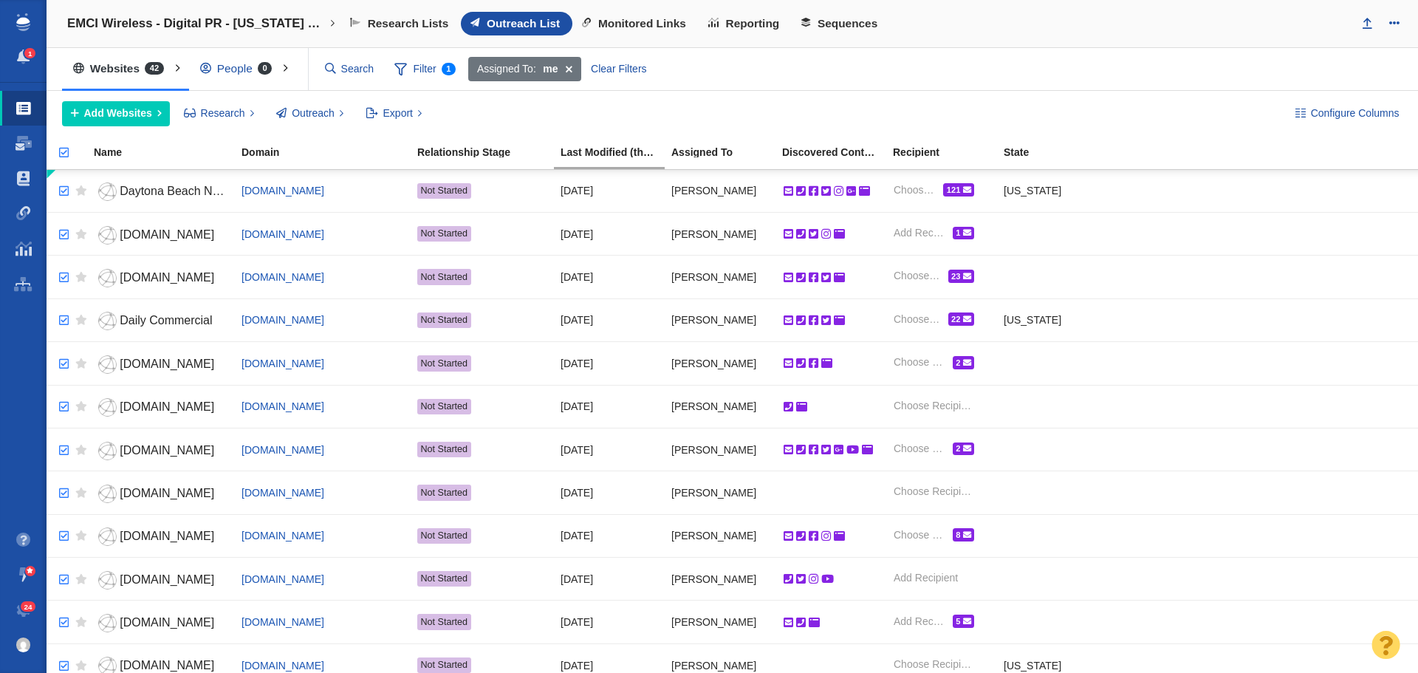
checkbox input "true"
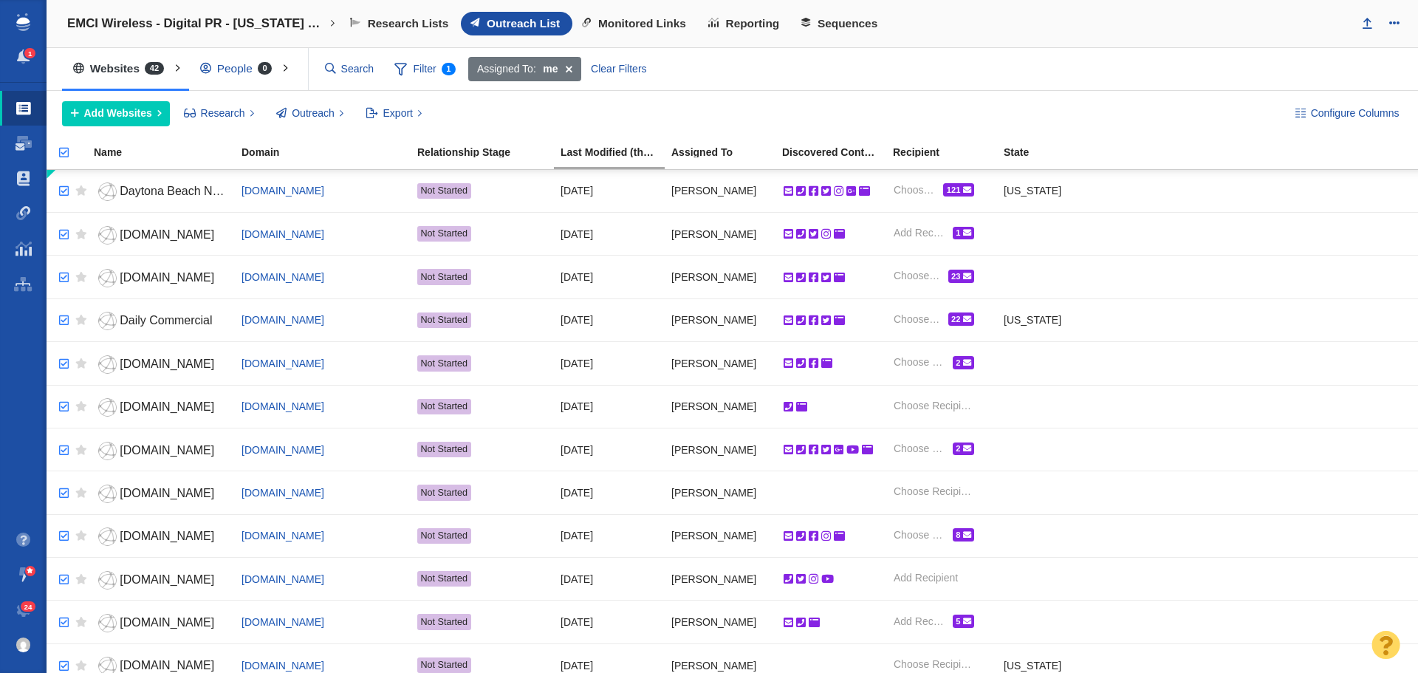
checkbox input "true"
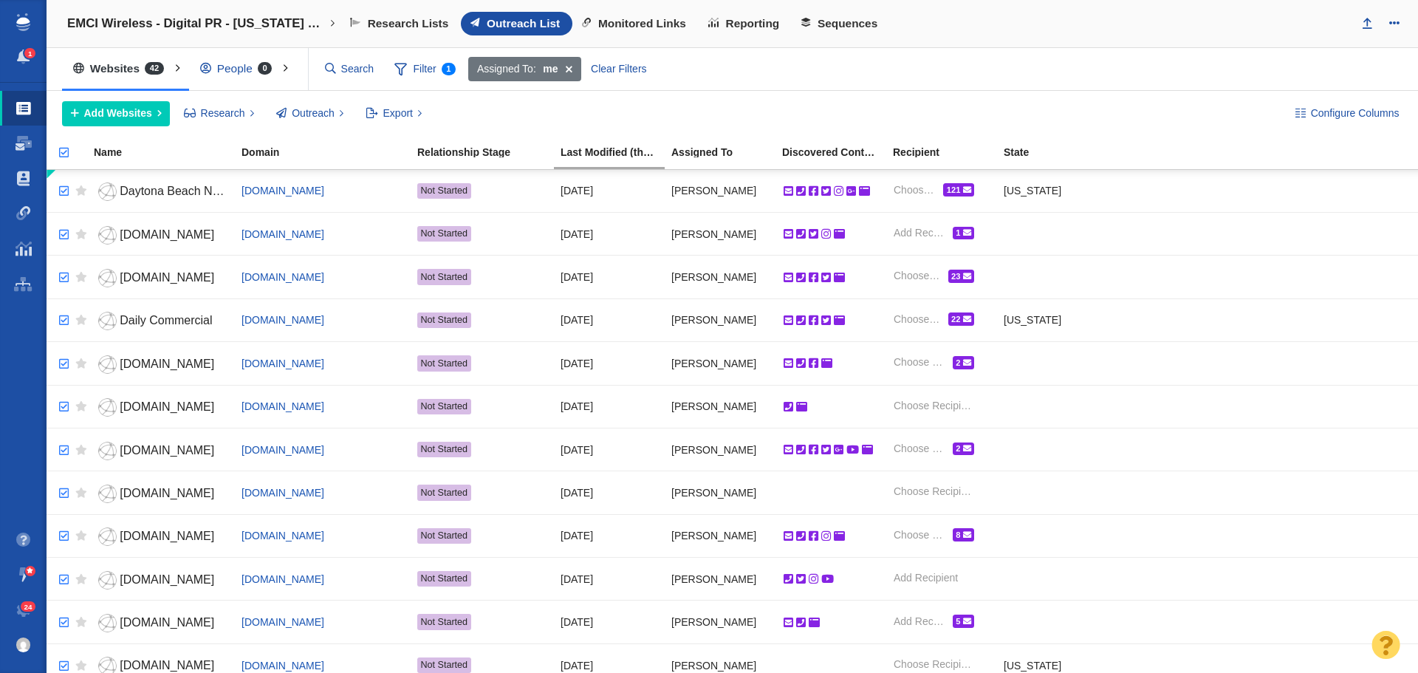
checkbox input "true"
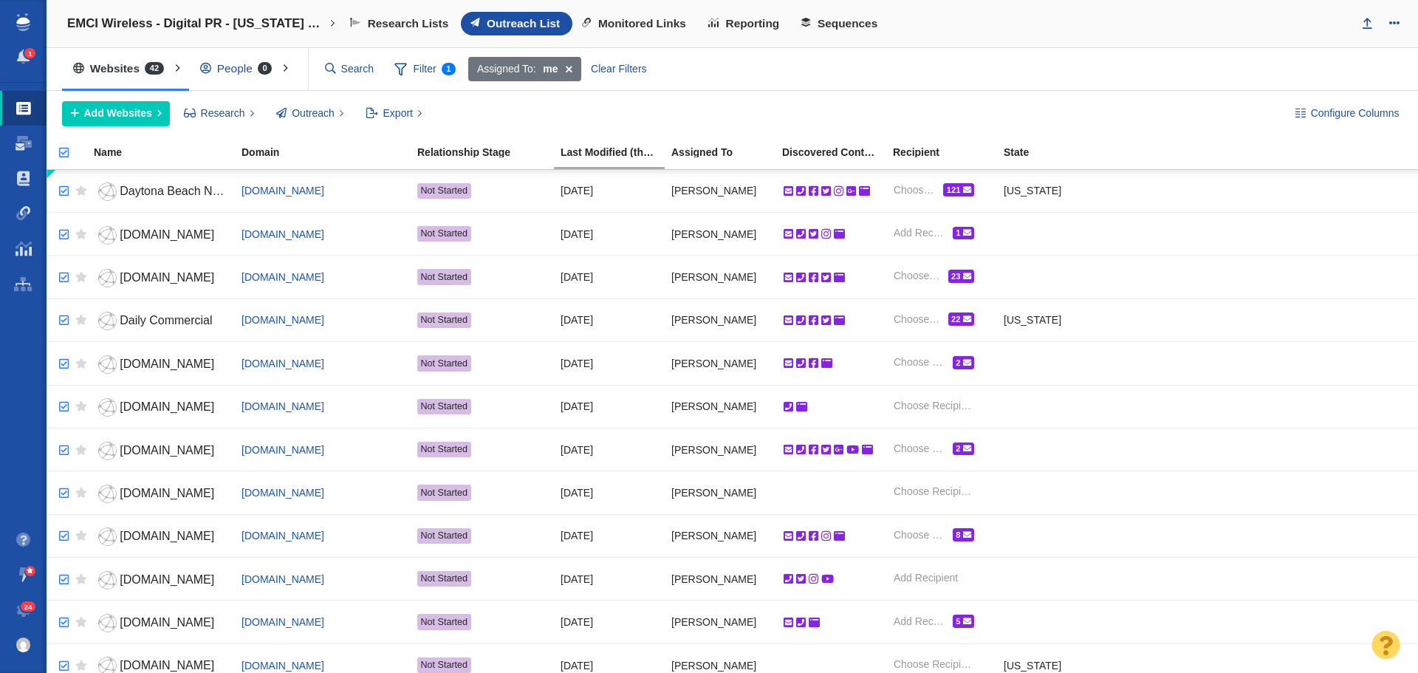
checkbox input "true"
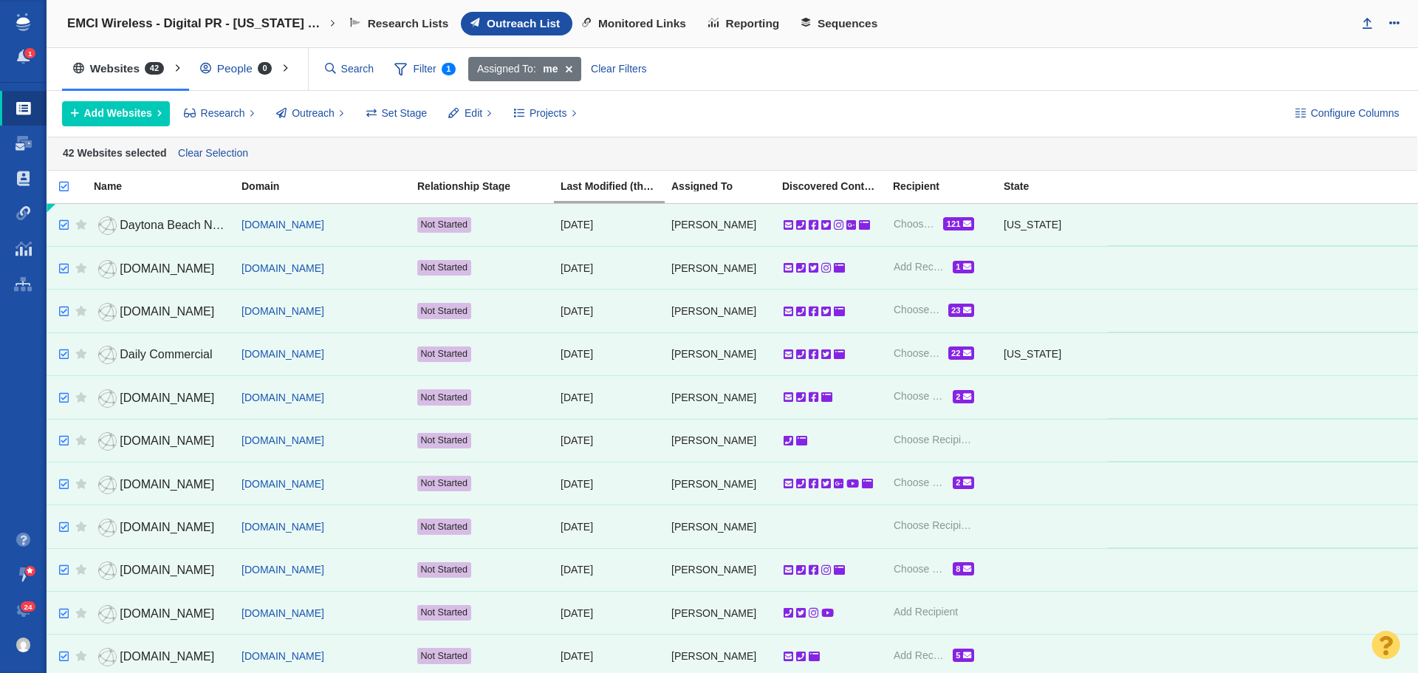
click at [555, 112] on span "Projects" at bounding box center [549, 114] width 38 height 16
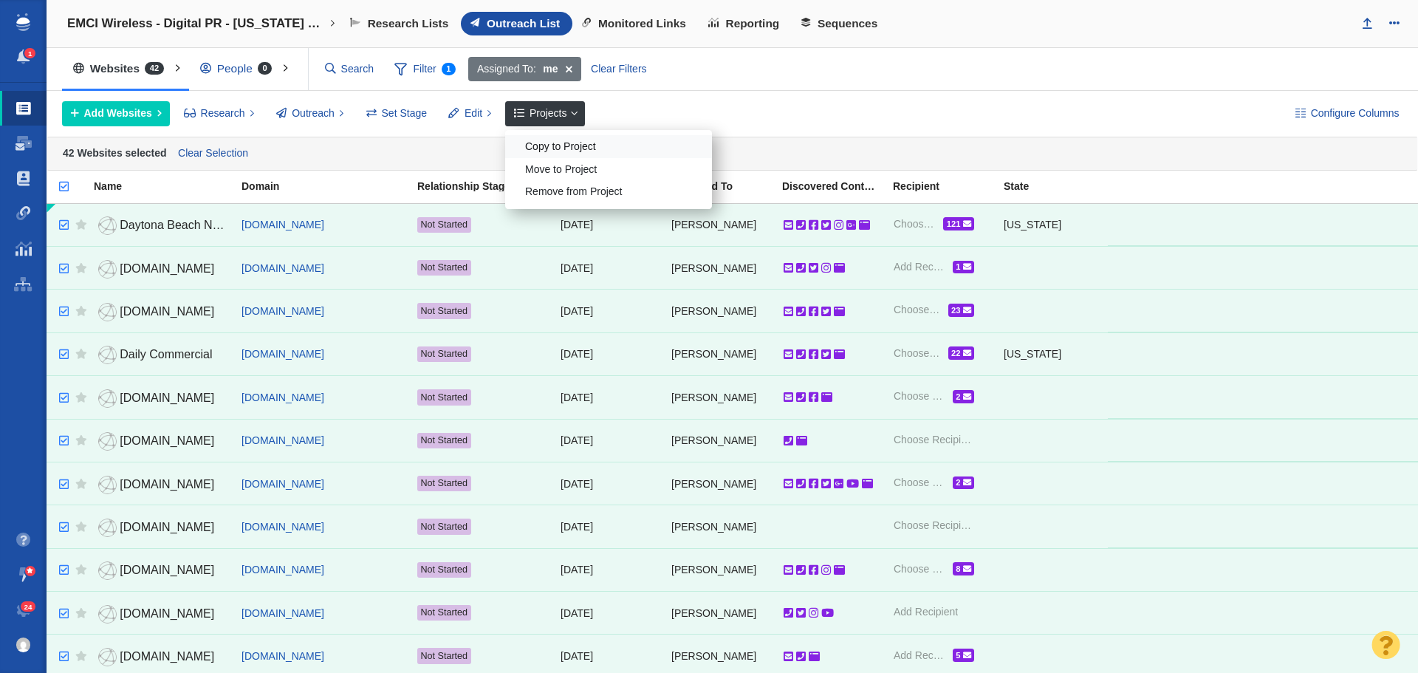
click at [553, 145] on div "Copy to Project" at bounding box center [608, 146] width 207 height 23
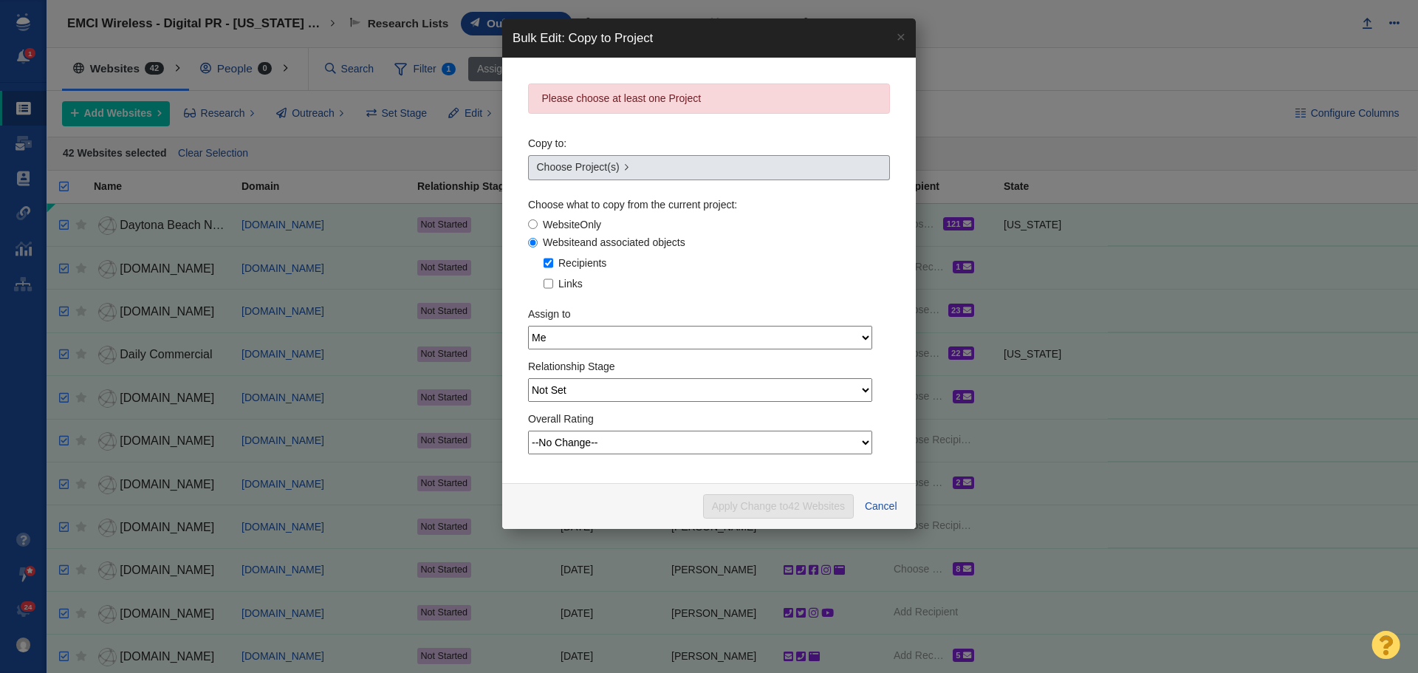
click at [626, 170] on link "Choose Project(s)" at bounding box center [709, 167] width 362 height 25
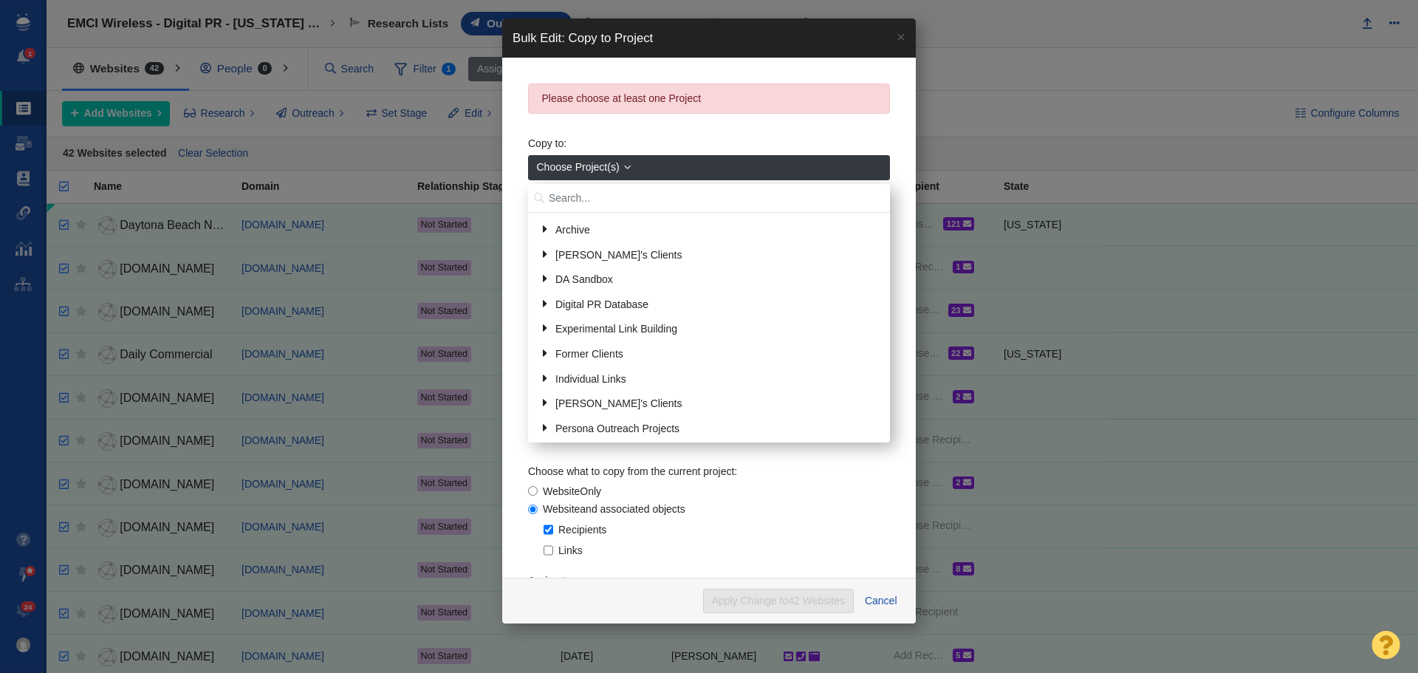
click at [609, 191] on input "text" at bounding box center [709, 198] width 362 height 29
type input "Digital PR"
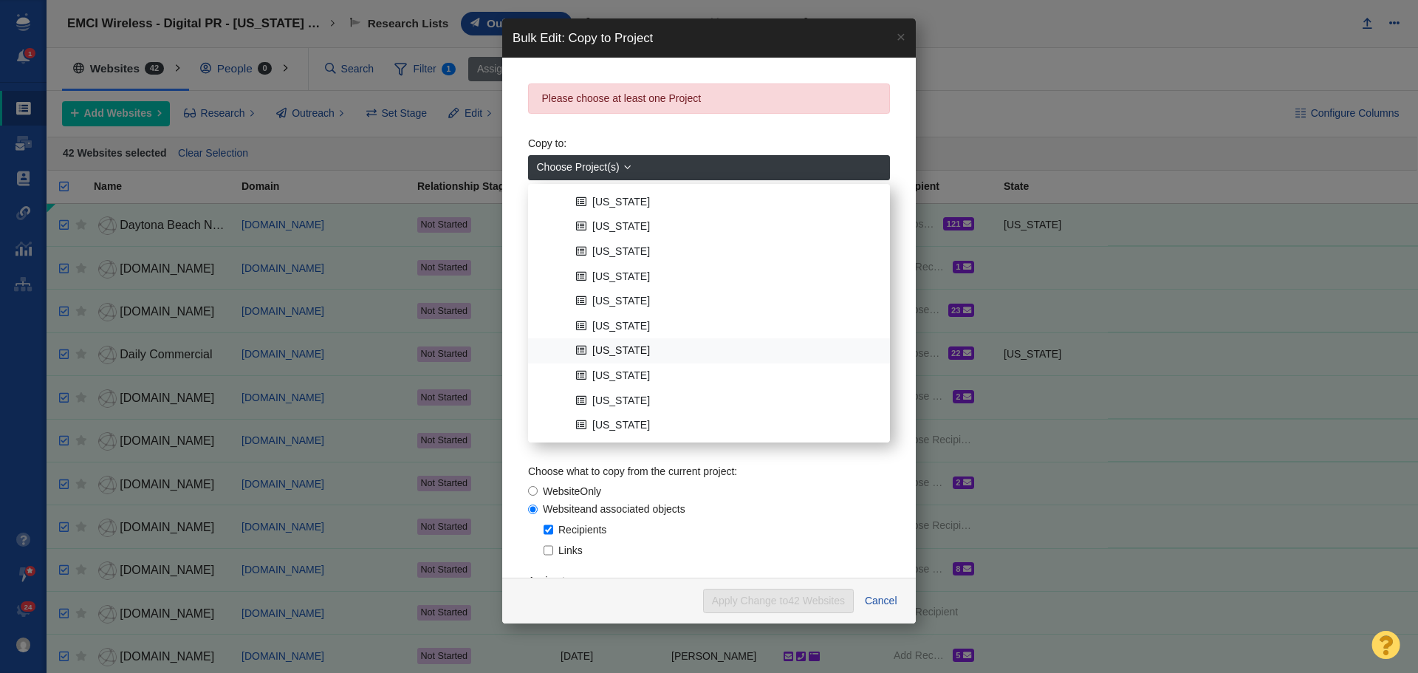
scroll to position [295, 0]
click at [609, 392] on link "[US_STATE]" at bounding box center [726, 399] width 309 height 23
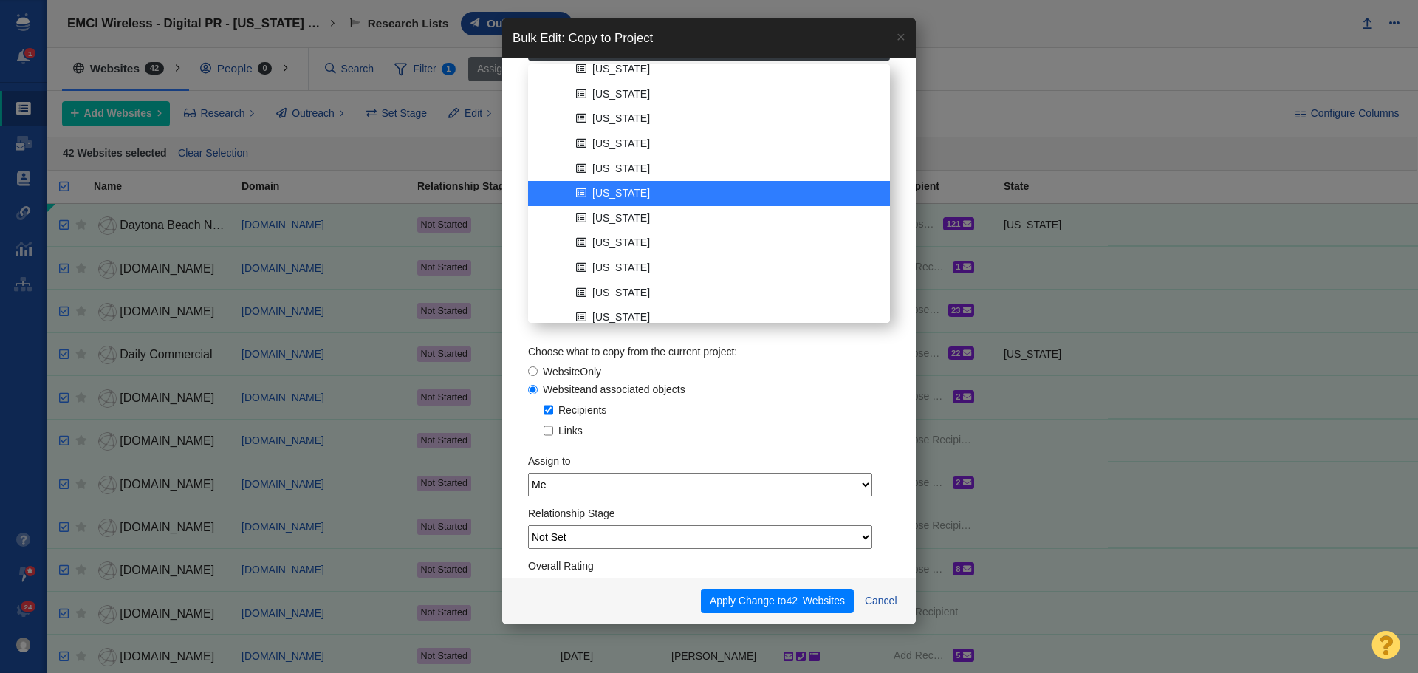
scroll to position [126, 0]
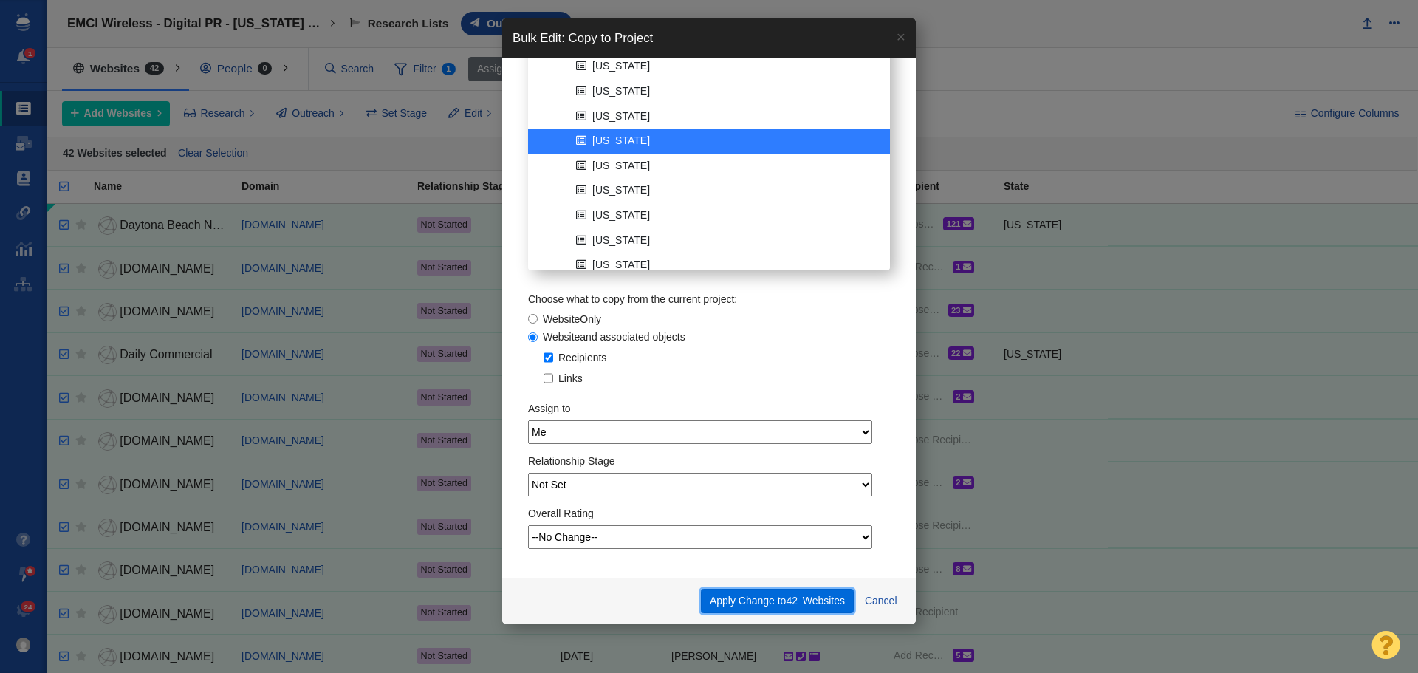
click at [765, 594] on button "Apply Change to 42 Websites" at bounding box center [777, 601] width 152 height 25
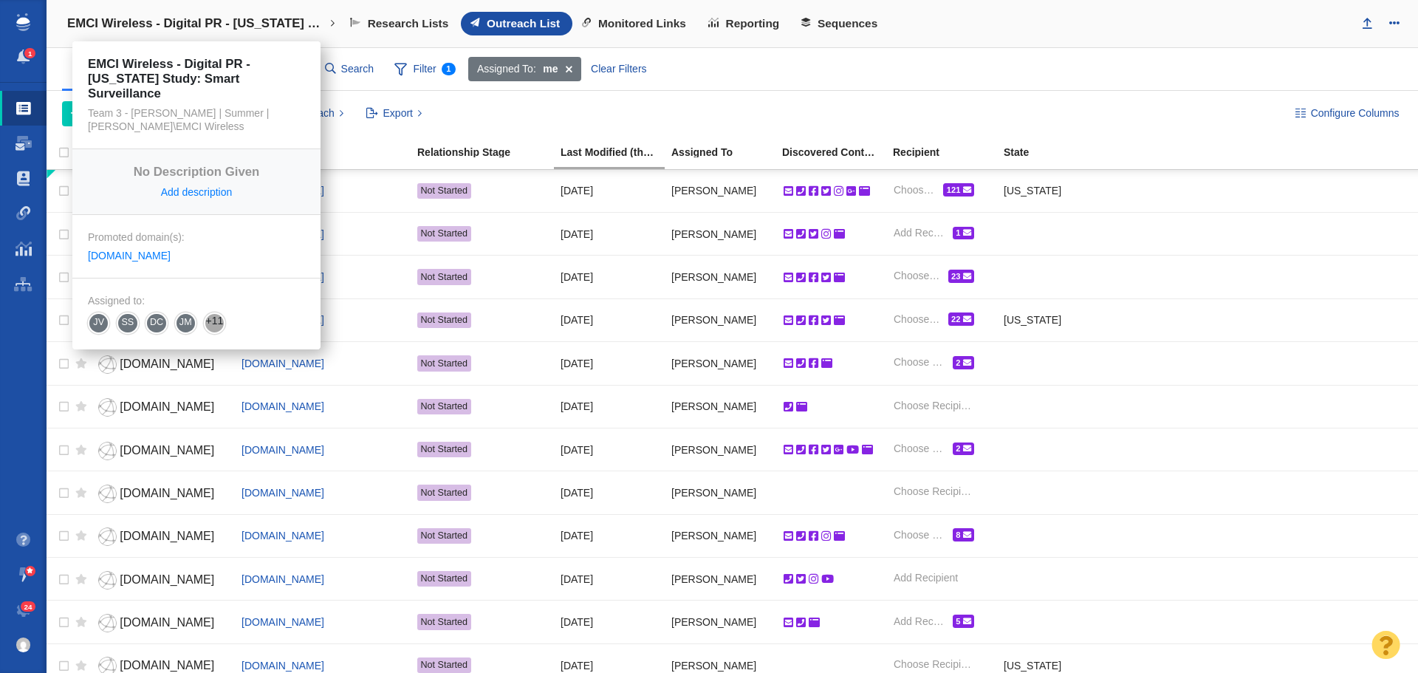
click at [328, 25] on link "EMCI Wireless - Digital PR - [US_STATE] Study: Smart Surveillance" at bounding box center [201, 23] width 289 height 35
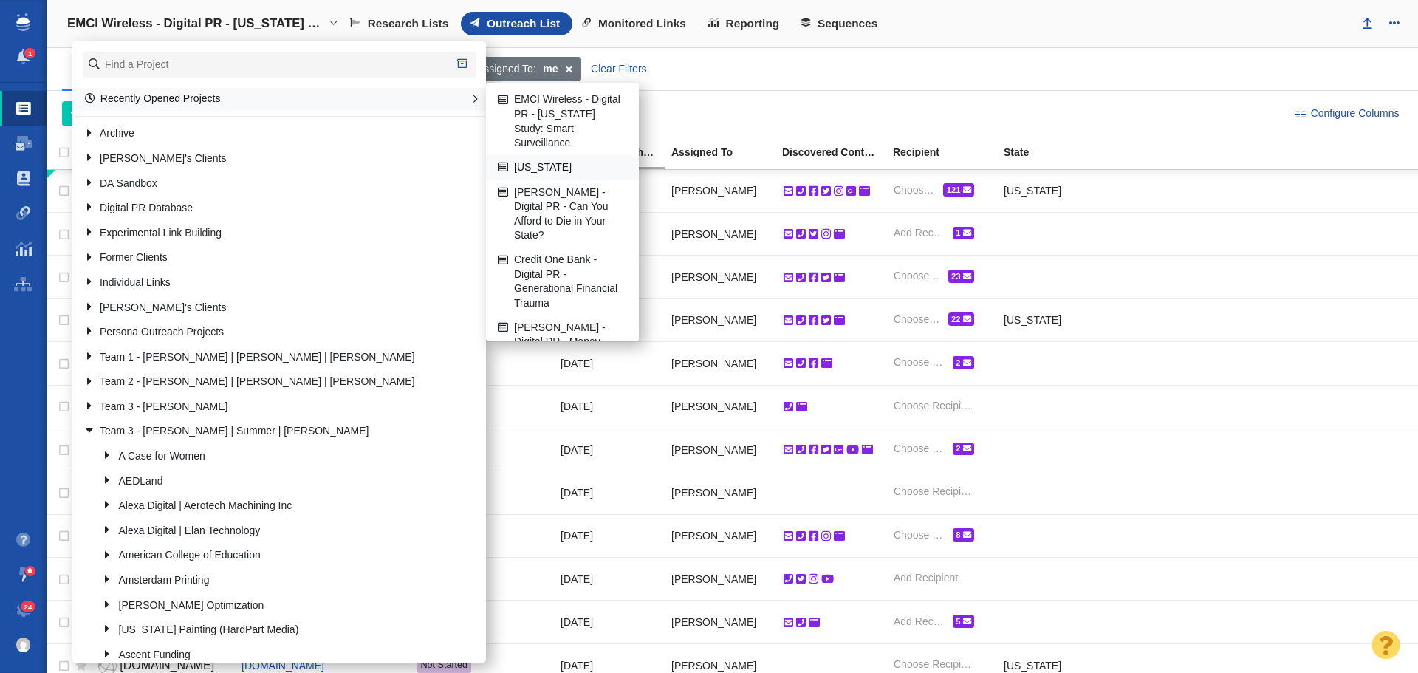
click at [536, 169] on link "[US_STATE]" at bounding box center [562, 168] width 137 height 23
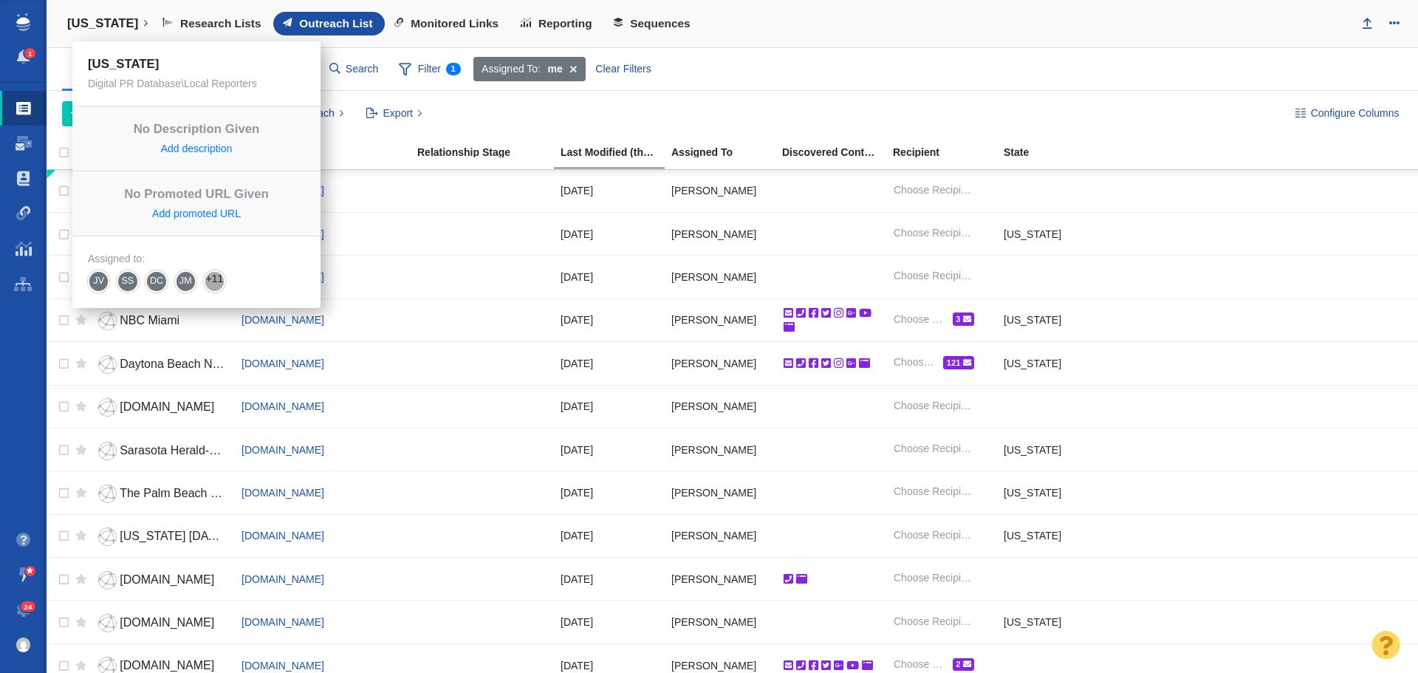
click at [114, 22] on link "[US_STATE]" at bounding box center [107, 23] width 101 height 35
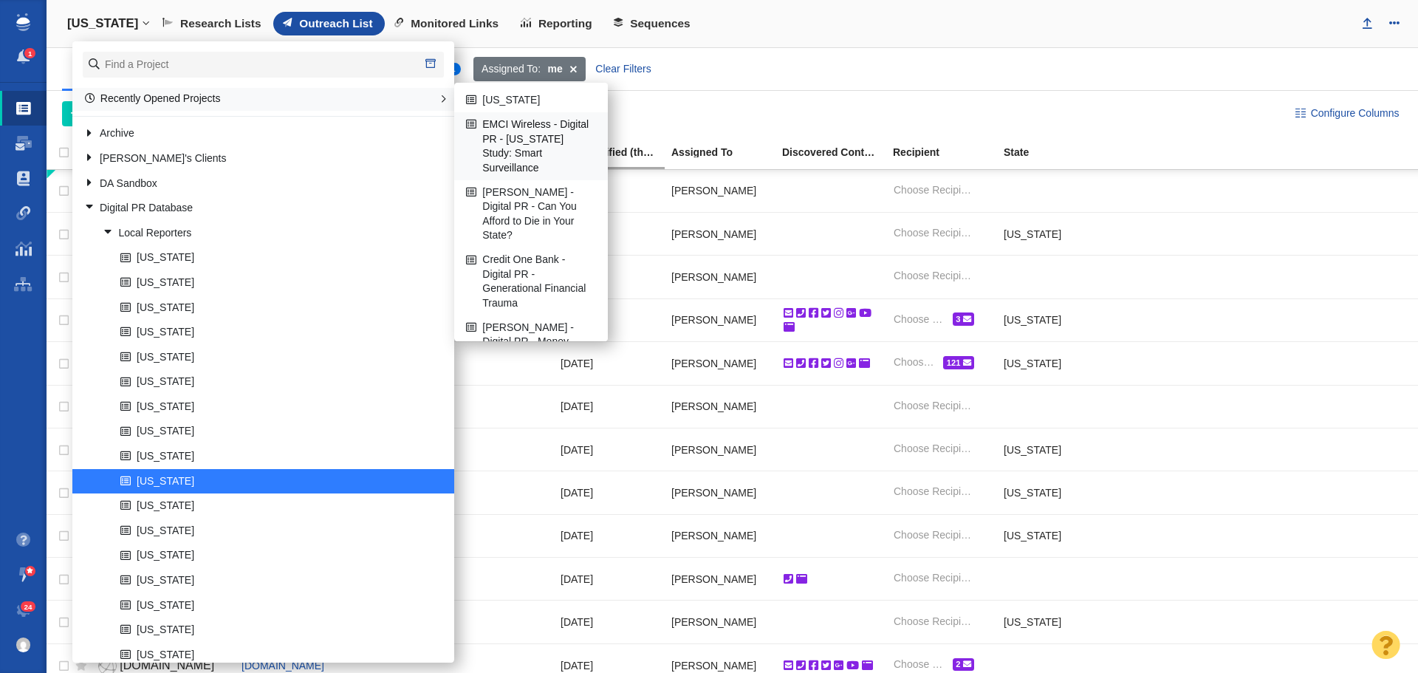
click at [463, 129] on link "EMCI Wireless - Digital PR - [US_STATE] Study: Smart Surveillance" at bounding box center [531, 146] width 137 height 66
